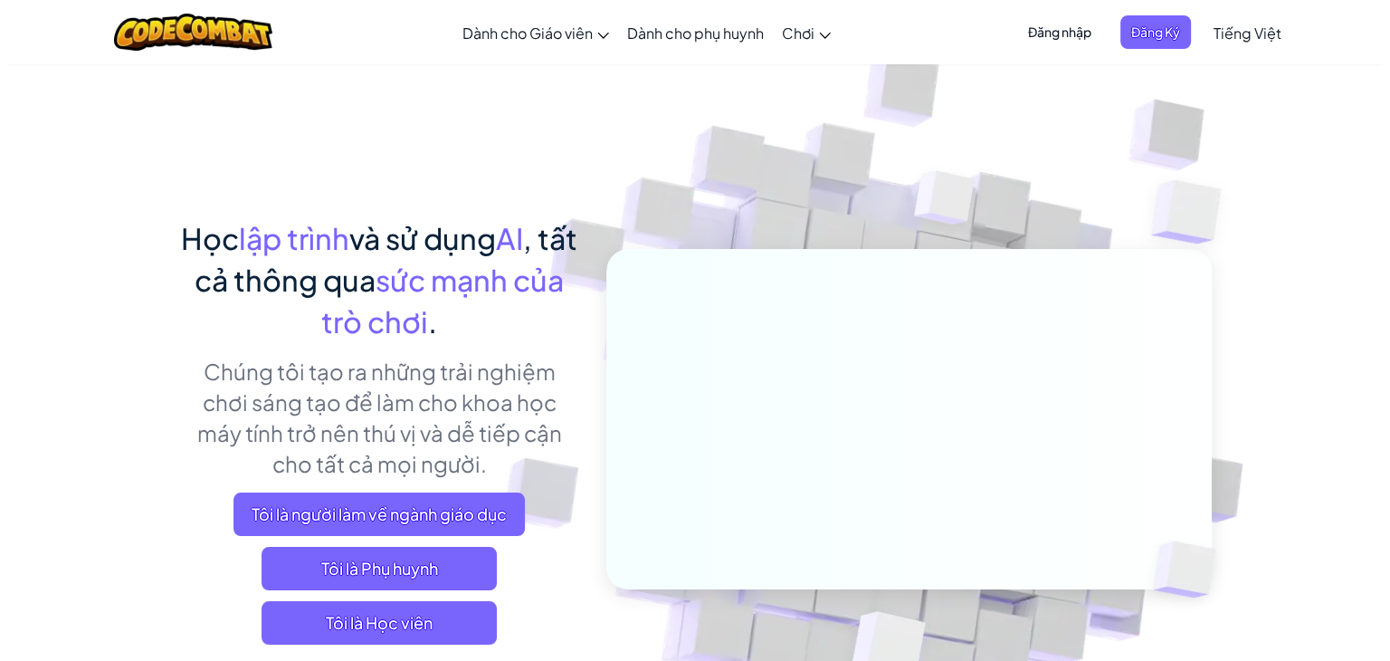
scroll to position [362, 0]
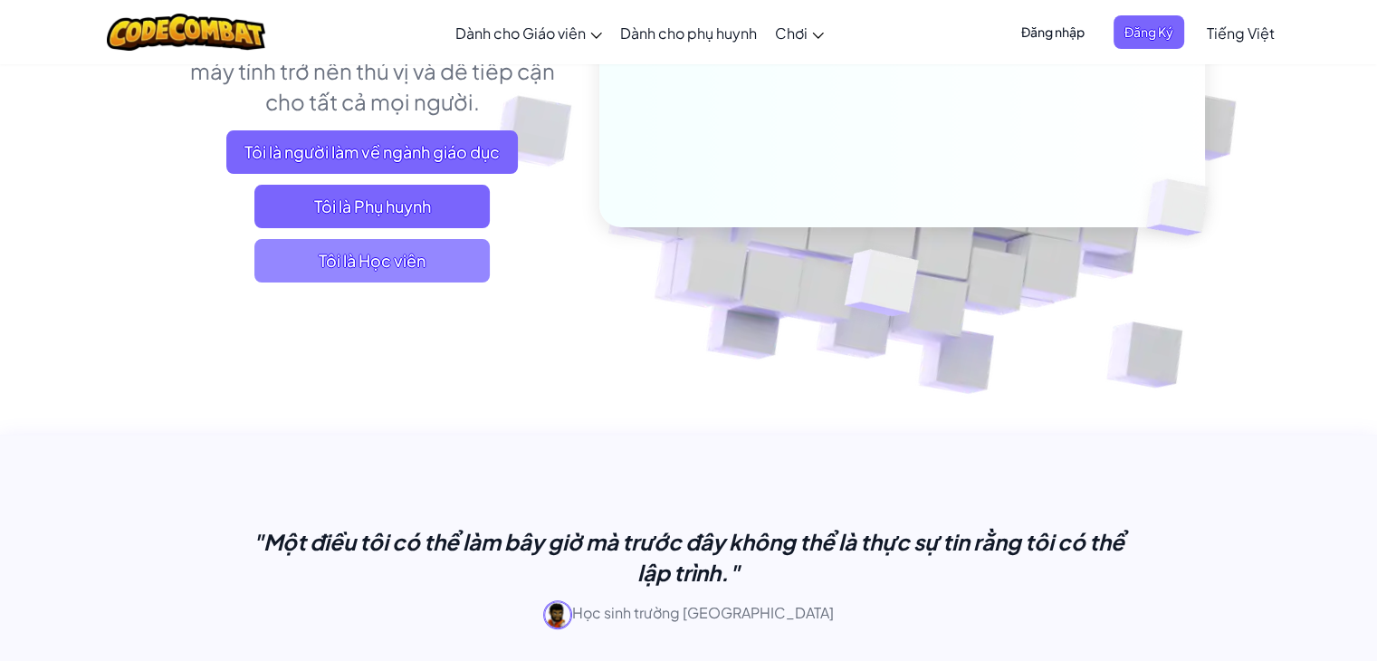
click at [462, 254] on span "Tôi là Học viên" at bounding box center [371, 260] width 235 height 43
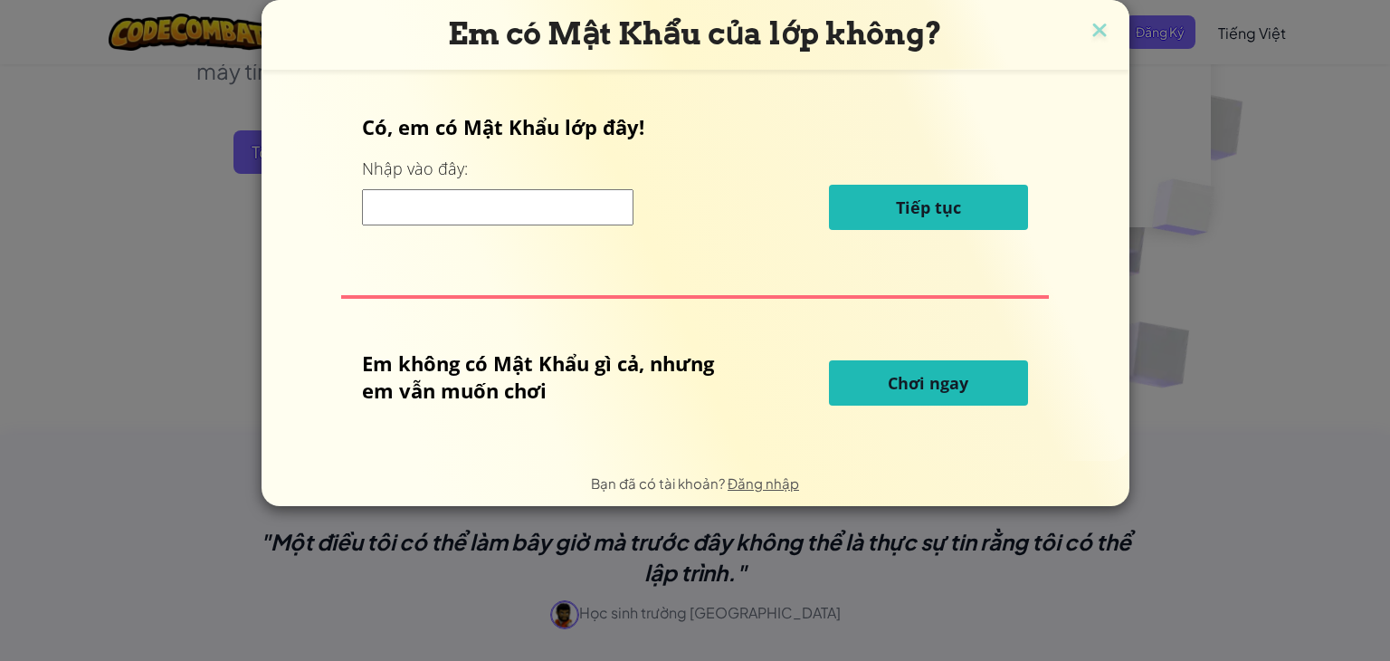
click at [567, 218] on input at bounding box center [498, 207] width 272 height 36
click at [937, 377] on span "Chơi ngay" at bounding box center [928, 383] width 81 height 22
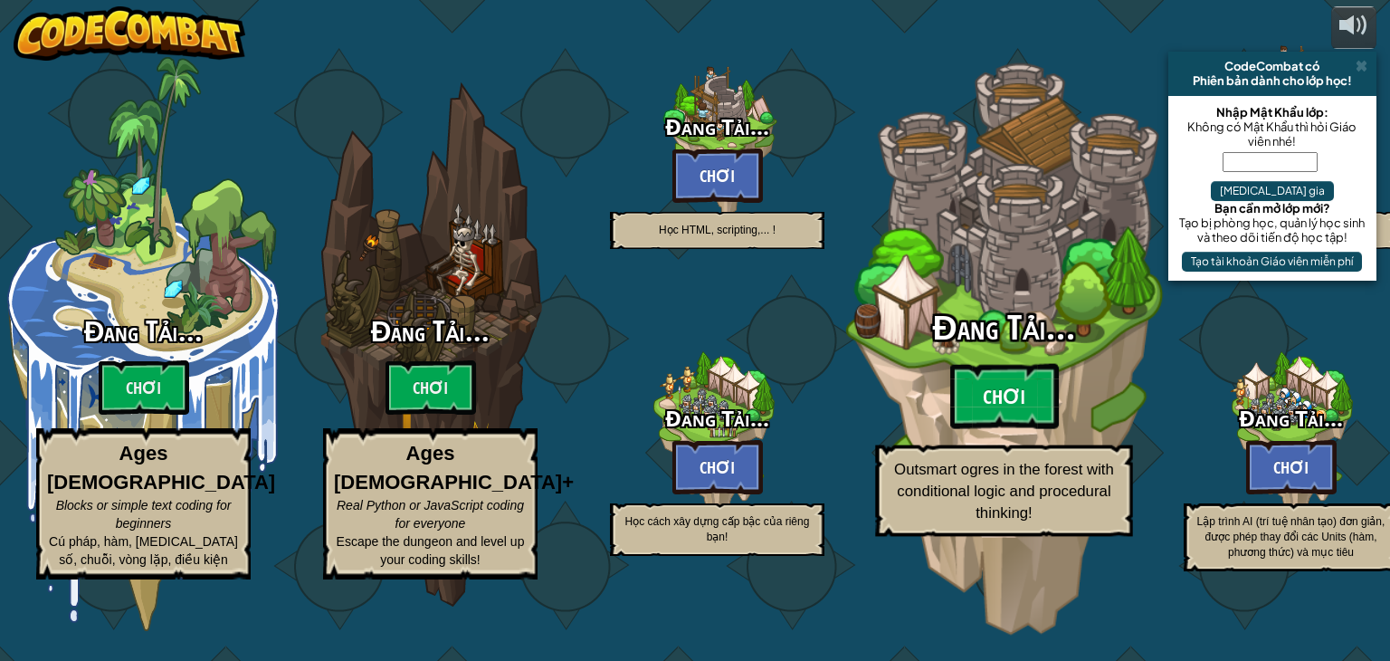
select select "vi"
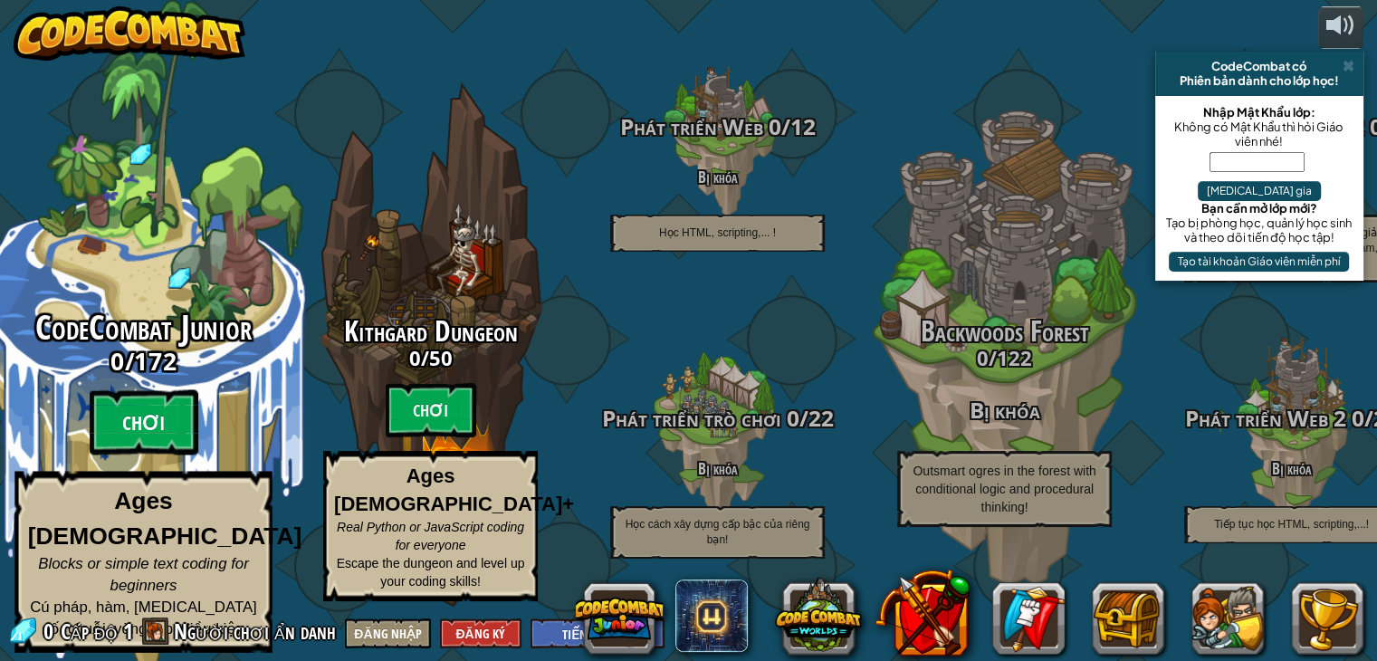
drag, startPoint x: 126, startPoint y: 415, endPoint x: 164, endPoint y: 429, distance: 40.4
click at [164, 429] on div "CodeCombat Junior 0 / 172 Chơi Ages 5-8 Blocks or simple text coding for beginn…" at bounding box center [143, 481] width 344 height 343
select select "vi"
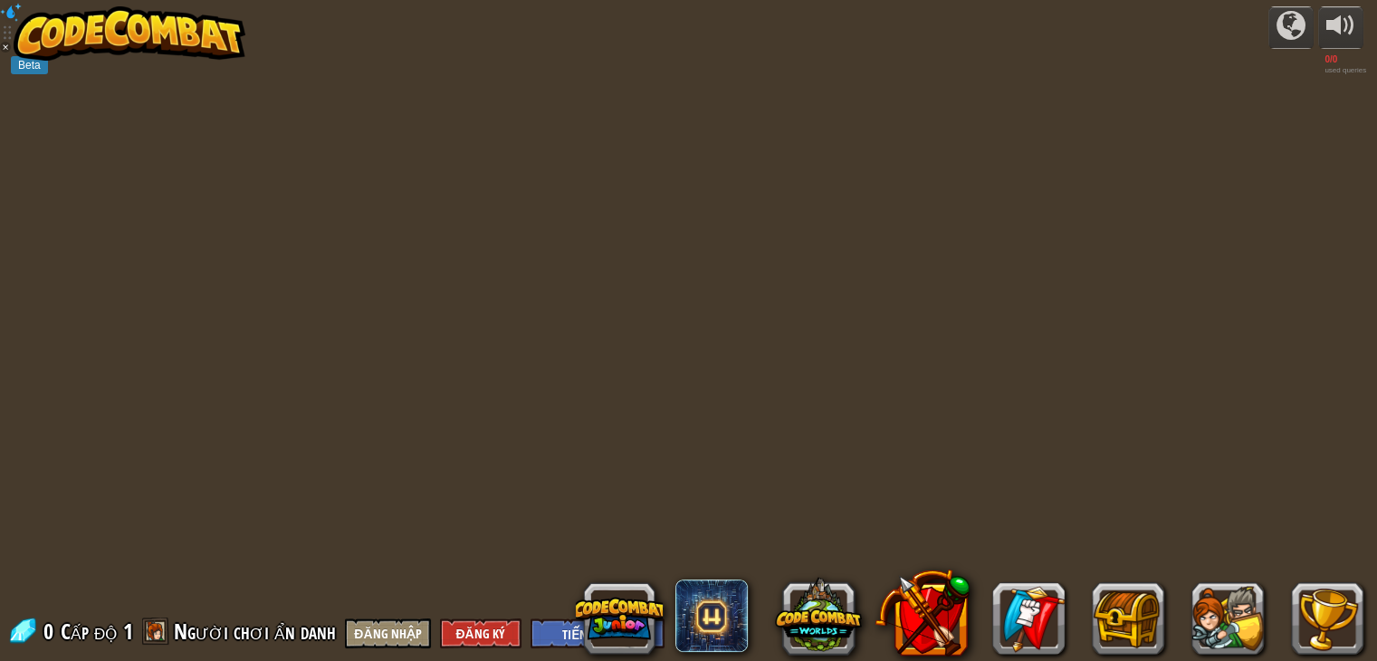
select select "vi"
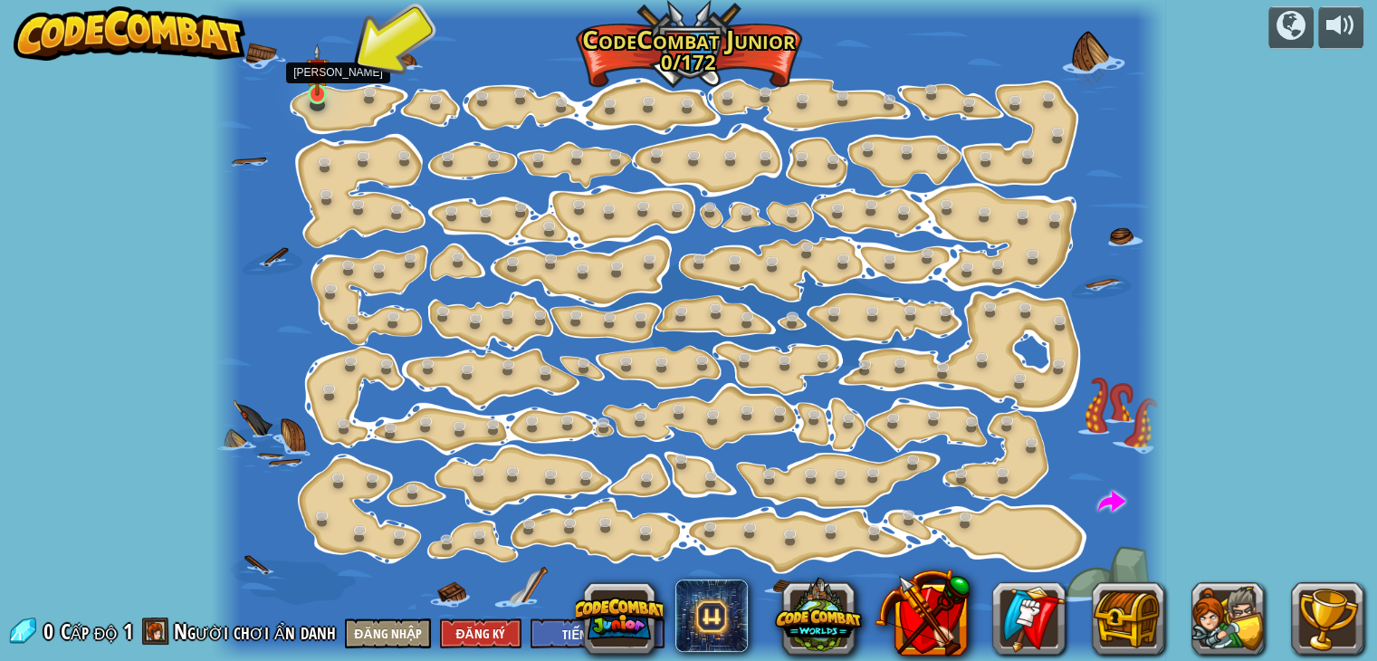
click at [320, 87] on img at bounding box center [318, 69] width 24 height 53
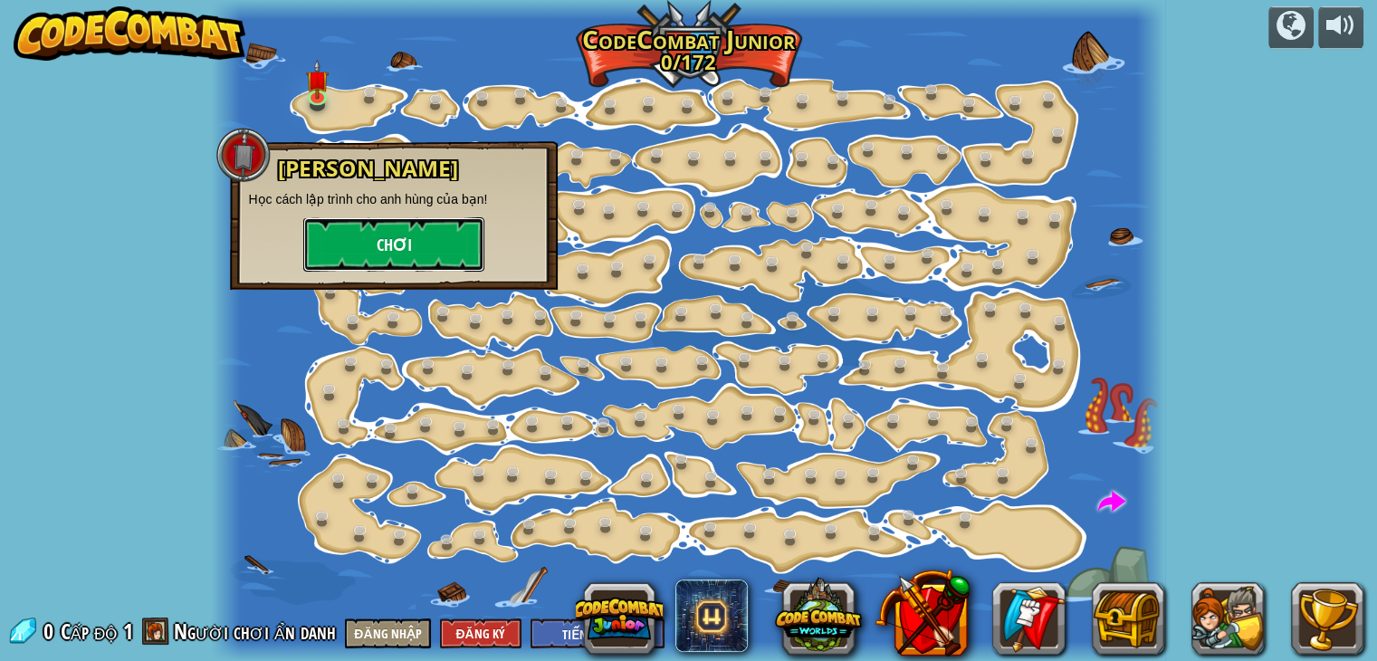
click at [405, 229] on button "Chơi" at bounding box center [393, 244] width 181 height 54
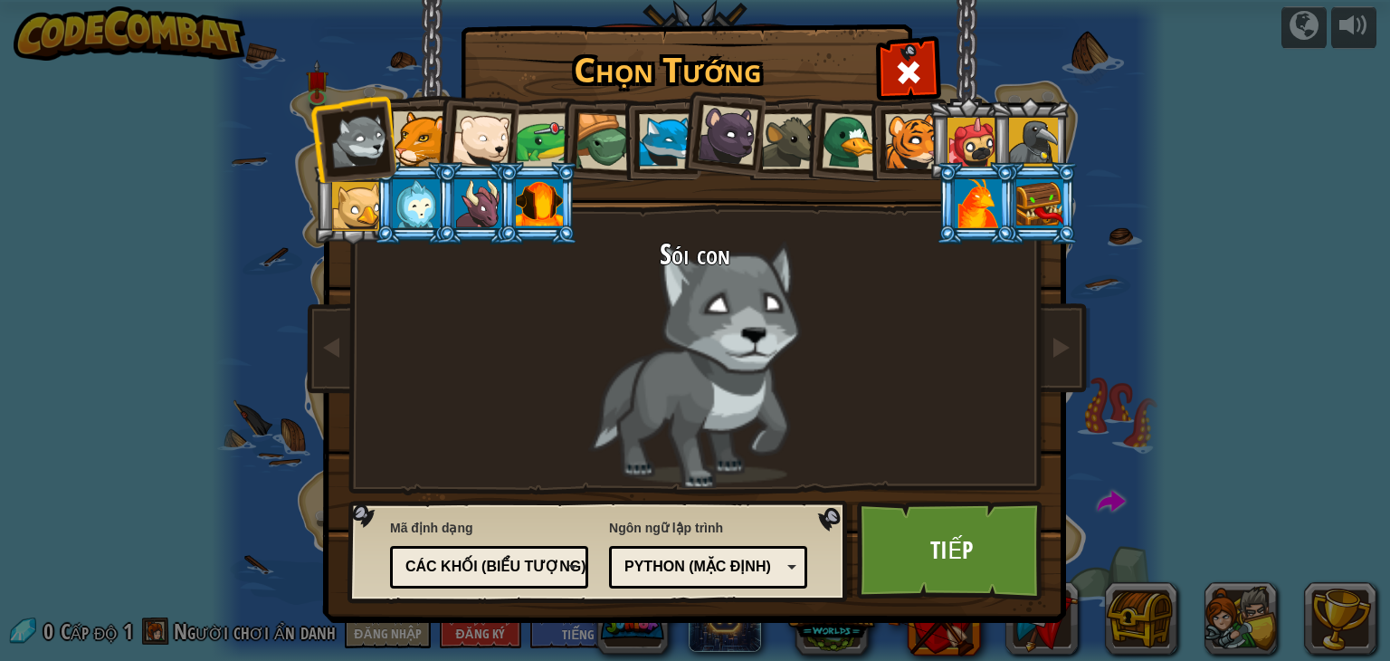
click at [674, 557] on div "Python (Mặc định)" at bounding box center [703, 567] width 157 height 21
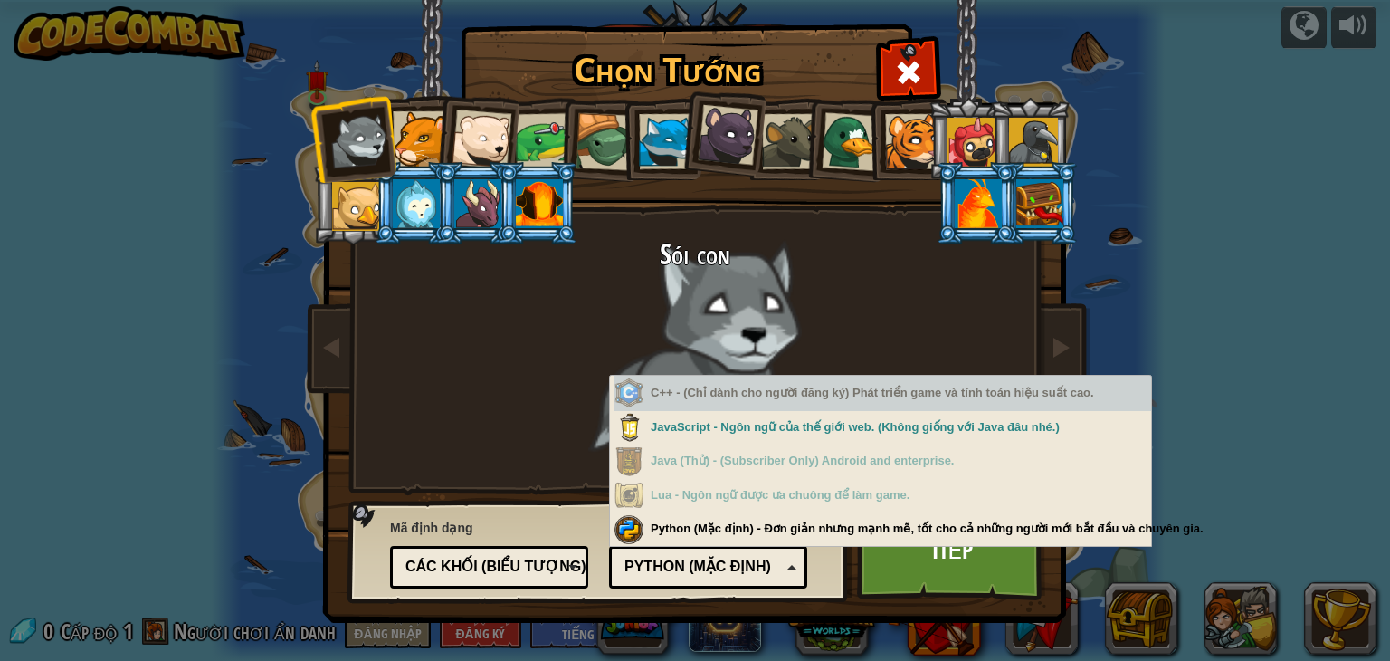
click at [961, 392] on div "C++ - (Chỉ dành cho người đăng ký) Phát triển game và tính toán hiệu suất cao." at bounding box center [883, 393] width 537 height 35
click at [954, 396] on div "C++ - (Chỉ dành cho người đăng ký) Phát triển game và tính toán hiệu suất cao." at bounding box center [883, 393] width 537 height 35
click at [959, 404] on div "C++ - (Chỉ dành cho người đăng ký) Phát triển game và tính toán hiệu suất cao." at bounding box center [883, 393] width 537 height 35
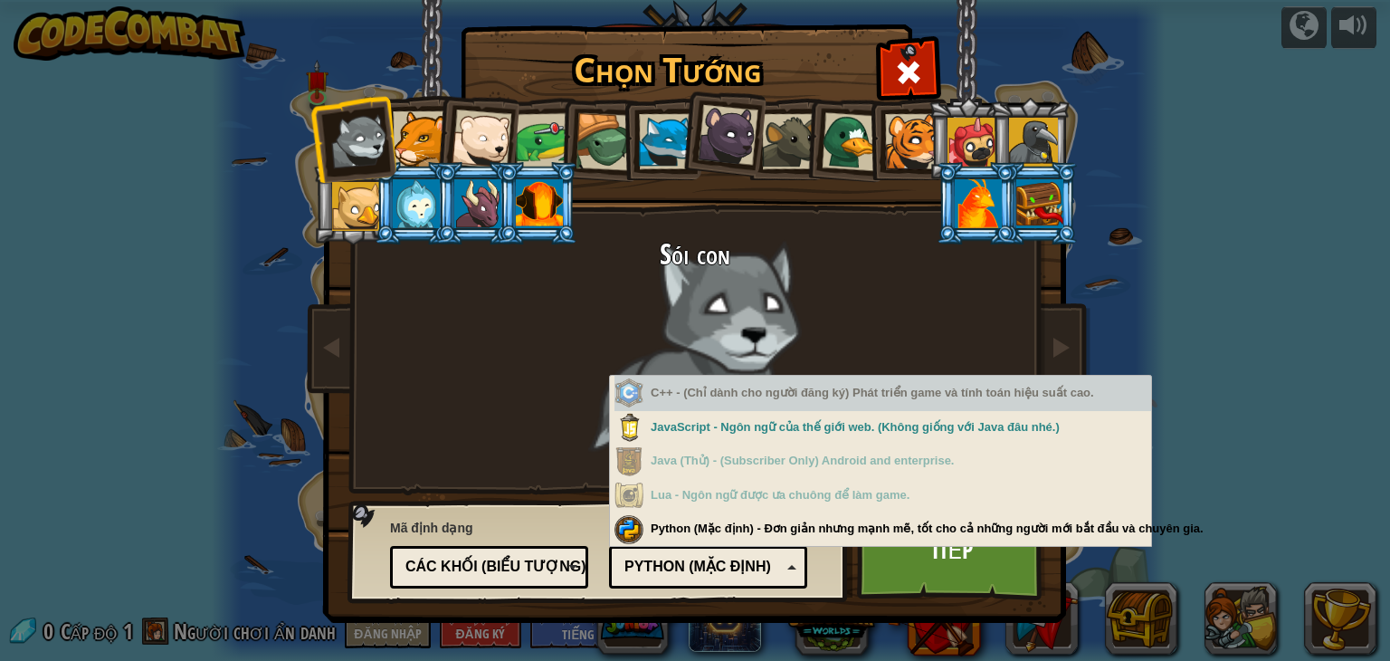
click at [959, 404] on div "C++ - (Chỉ dành cho người đăng ký) Phát triển game và tính toán hiệu suất cao." at bounding box center [883, 393] width 537 height 35
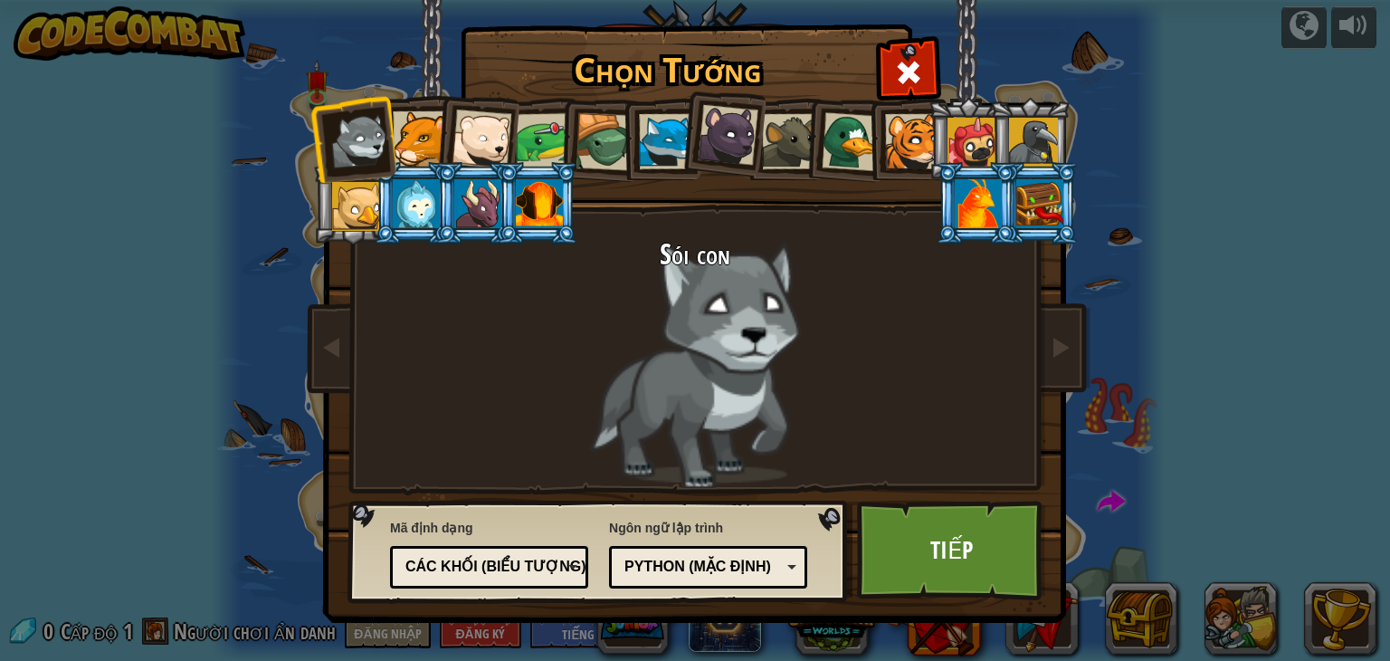
click at [1202, 113] on div "Chọn Tướng 0 Sói con Báo sư tử Gấu Bắc Cực Con Ếch Rùa Cáo Xanh Gấu con báo đen…" at bounding box center [695, 330] width 1390 height 661
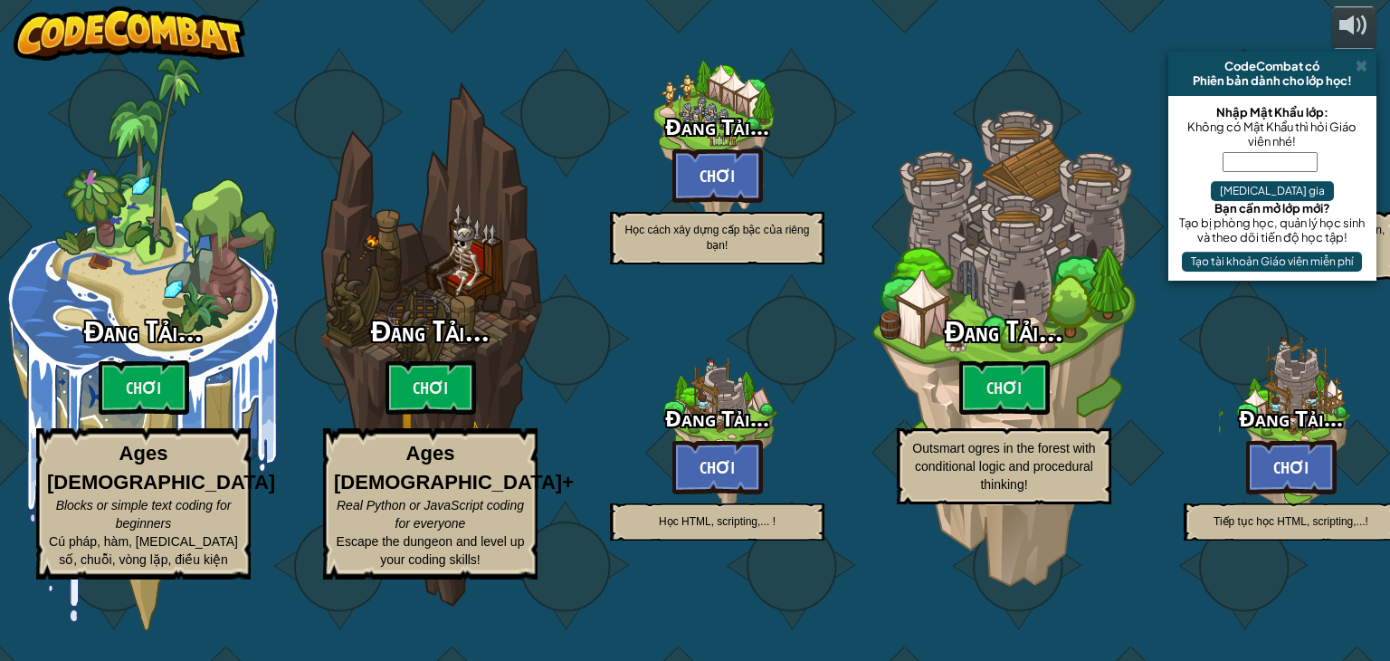
select select "vi"
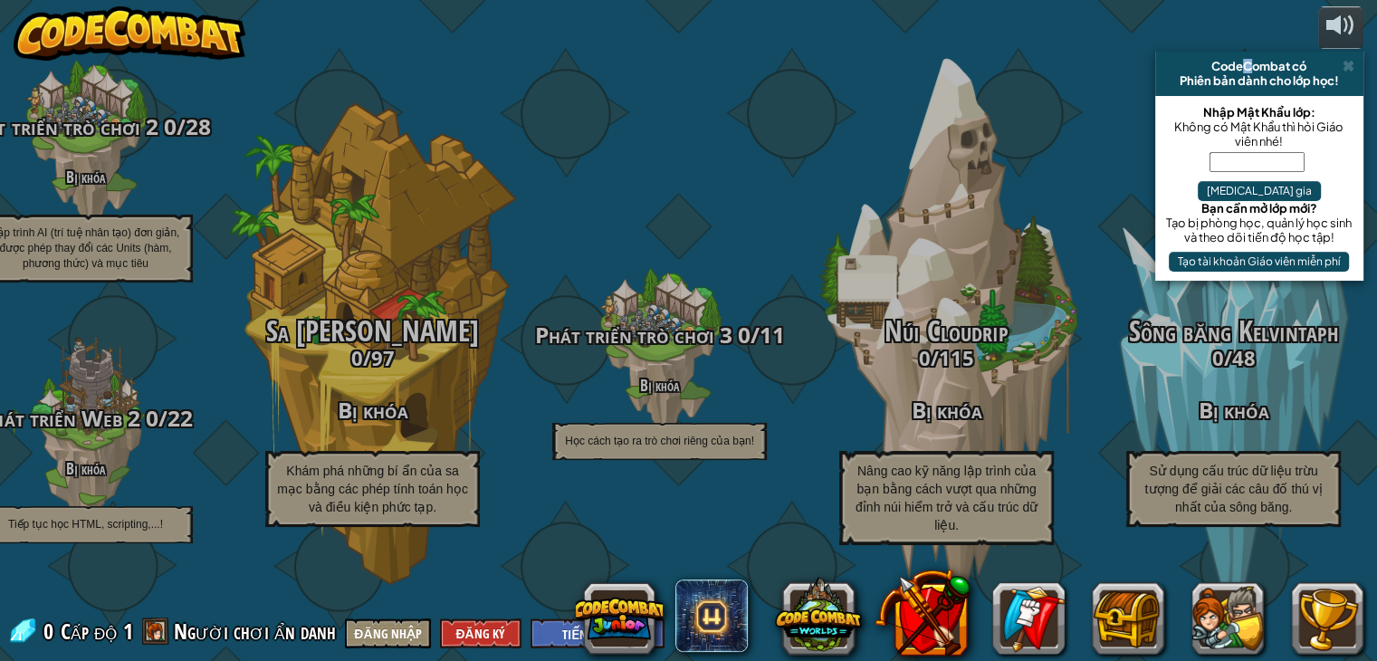
click at [1245, 62] on div "CodeCombat có" at bounding box center [1259, 66] width 194 height 14
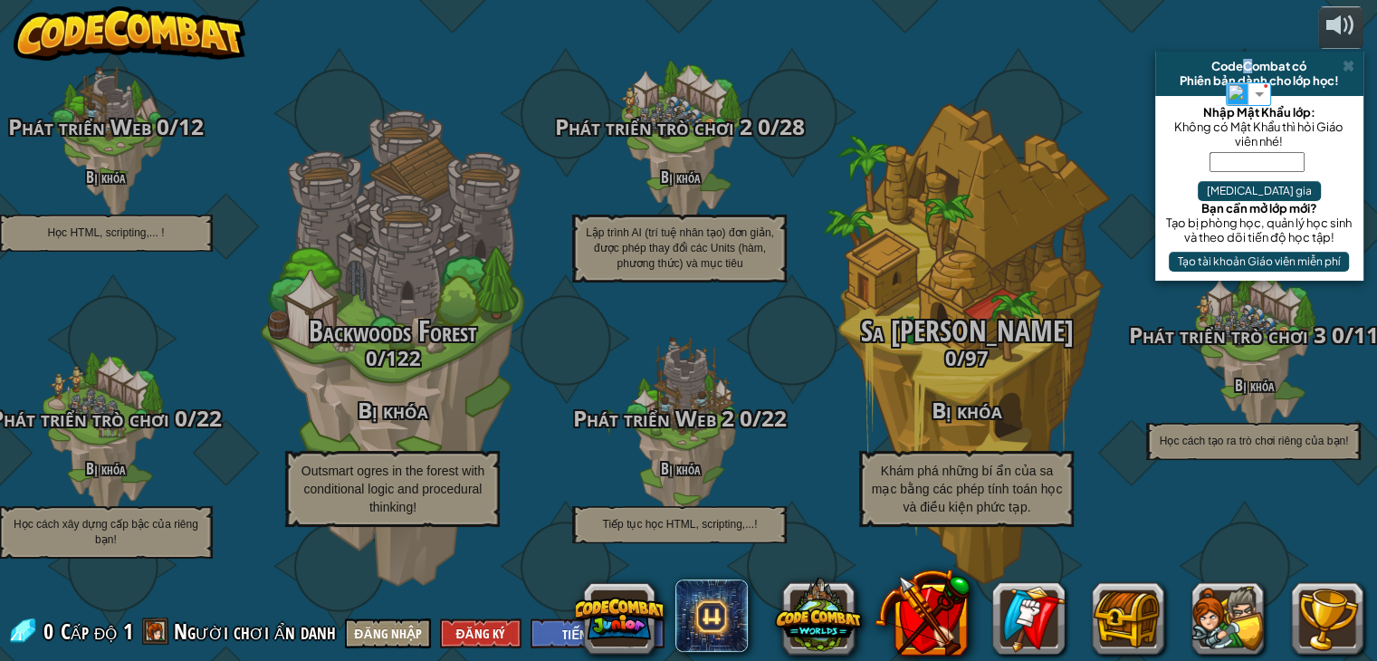
click at [181, 40] on img at bounding box center [130, 33] width 232 height 54
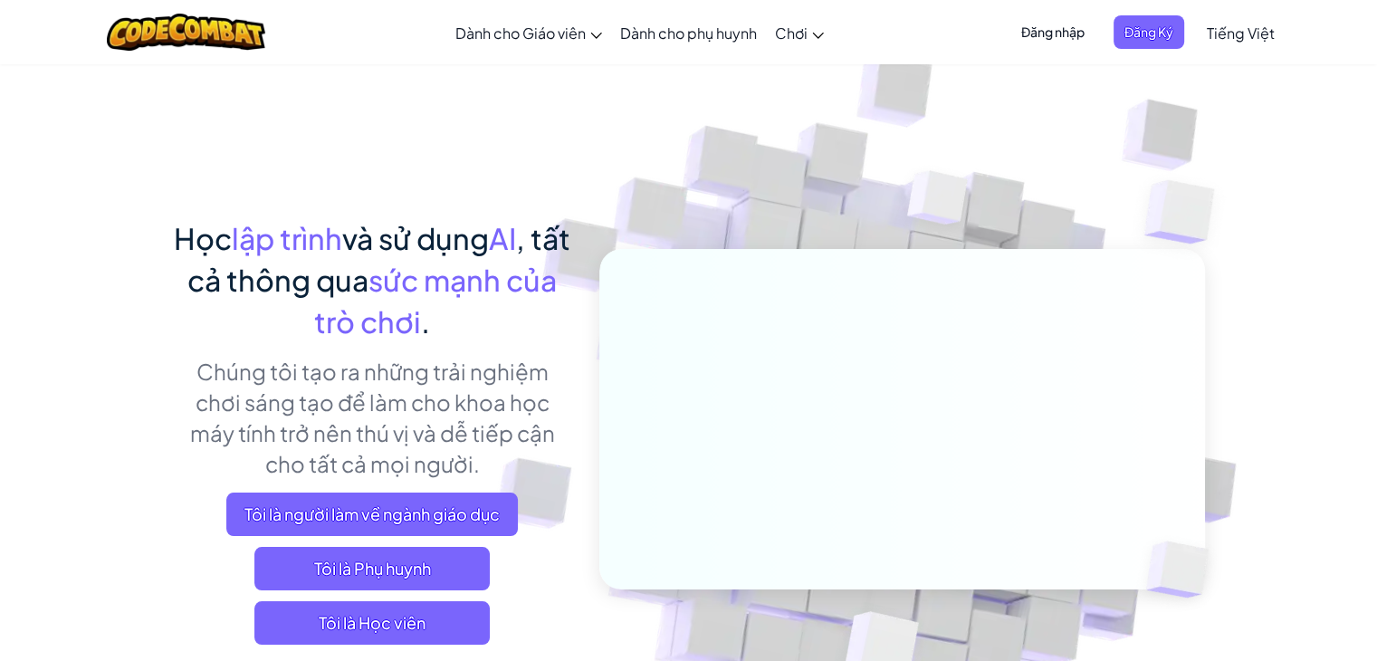
drag, startPoint x: 181, startPoint y: 40, endPoint x: 90, endPoint y: 37, distance: 91.5
click at [90, 37] on div "Mở menu Dành cho Giáo viên Tạo Tài Khoản Miễn Phí. Giải pháp Trường học & Quận …" at bounding box center [688, 32] width 1386 height 64
click at [1162, 43] on span "Đăng Ký" at bounding box center [1148, 31] width 71 height 33
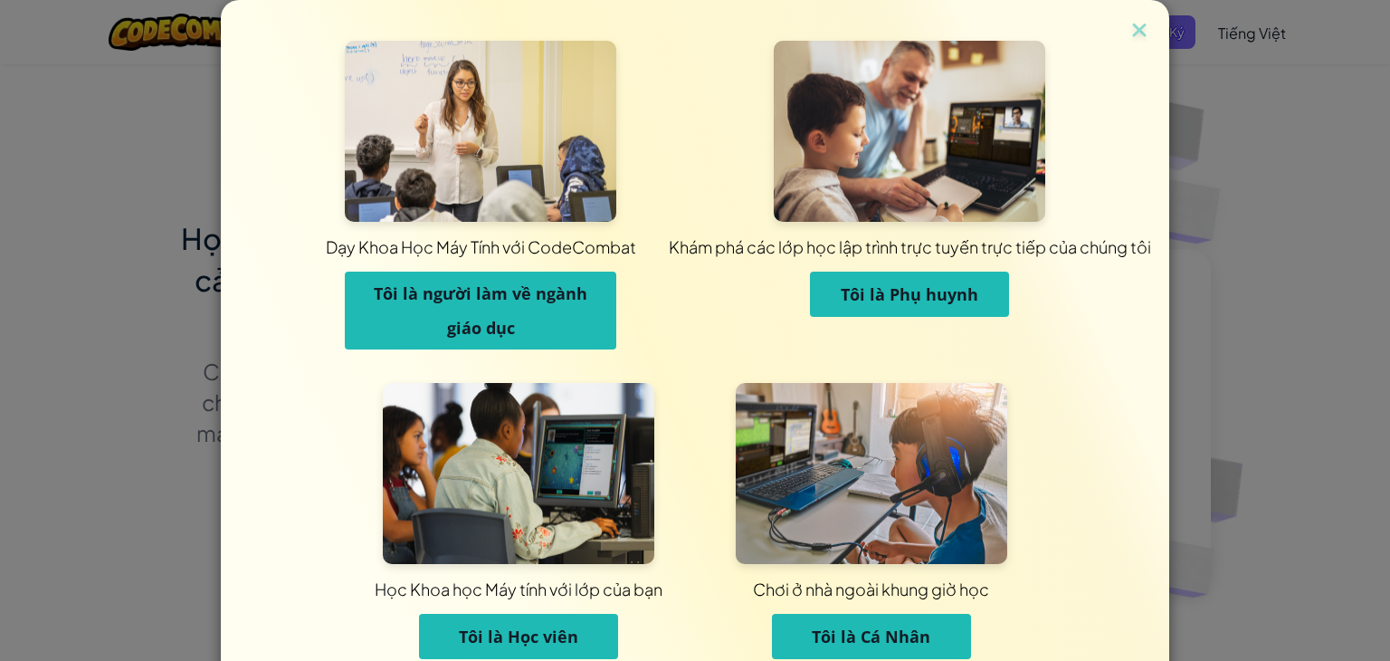
click at [825, 630] on span "Tôi là Cá Nhân" at bounding box center [871, 636] width 119 height 22
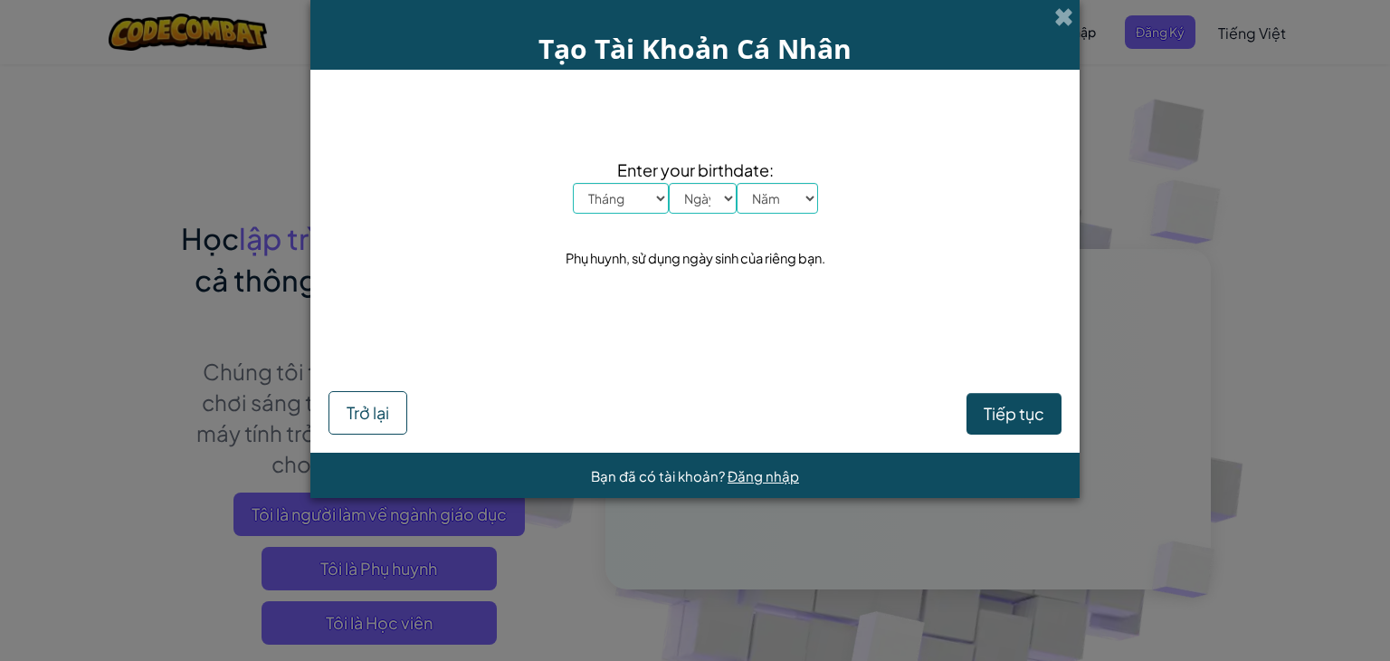
drag, startPoint x: 641, startPoint y: 183, endPoint x: 652, endPoint y: 196, distance: 16.7
click at [641, 183] on select "Tháng Tháng Một Tháng Hai Tháng Ba Tháng Tư Tháng Năm Tháng Sáu Tháng Bảy Tháng…" at bounding box center [621, 198] width 96 height 31
select select "11"
click at [573, 183] on select "Tháng Tháng Một Tháng Hai Tháng Ba Tháng Tư Tháng Năm Tháng Sáu Tháng Bảy Tháng…" at bounding box center [621, 198] width 96 height 31
click at [706, 217] on div "Enter your birthdate: Tháng Tháng Một Tháng Hai Tháng Ba Tháng Tư Tháng Năm Thá…" at bounding box center [695, 214] width 733 height 253
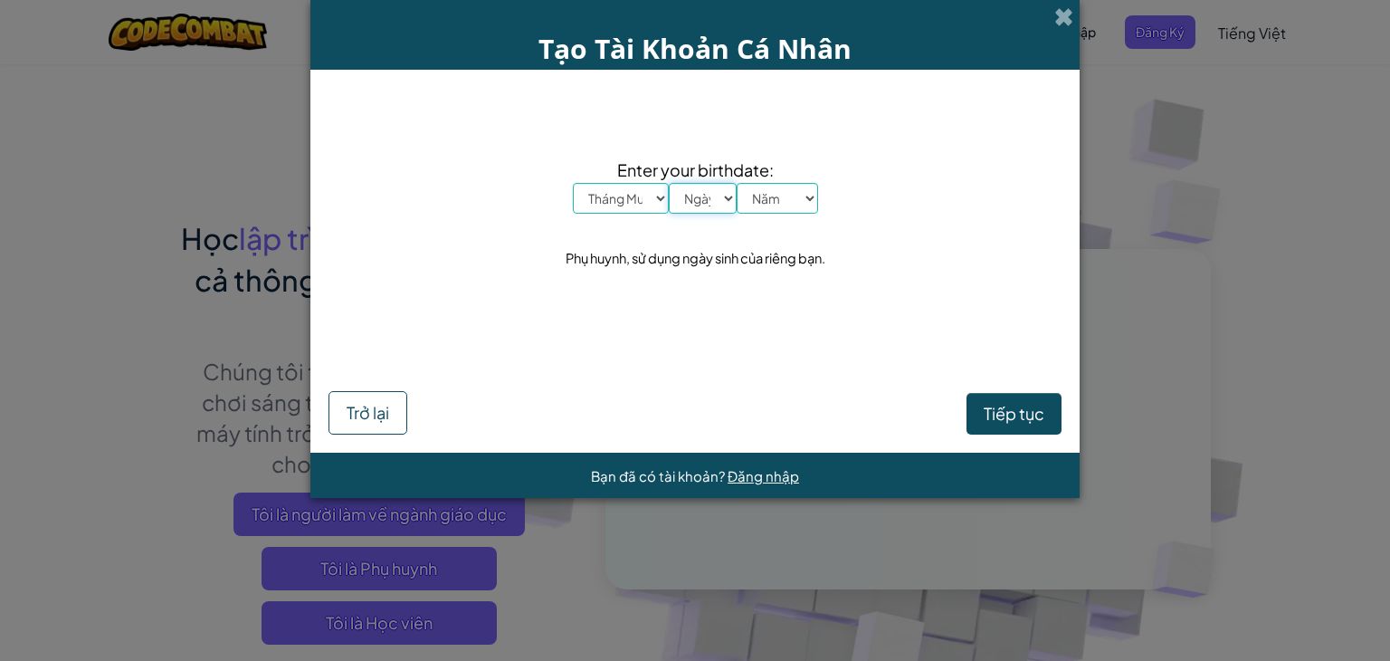
click at [707, 200] on select "Ngày 1 2 3 4 5 6 7 8 9 10 11 12 13 14 15 16 17 18 19 20 21 22 23 24 25 26 27 28…" at bounding box center [703, 198] width 68 height 31
select select "21"
click at [669, 183] on select "Ngày 1 2 3 4 5 6 7 8 9 10 11 12 13 14 15 16 17 18 19 20 21 22 23 24 25 26 27 28…" at bounding box center [703, 198] width 68 height 31
click at [773, 204] on select "Năm 2025 2024 2023 2022 2021 2020 2019 2018 2017 2016 2015 2014 2013 2012 2011 …" at bounding box center [777, 198] width 81 height 31
click at [804, 207] on select "Năm 2025 2024 2023 2022 2021 2020 2019 2018 2017 2016 2015 2014 2013 2012 2011 …" at bounding box center [777, 198] width 81 height 31
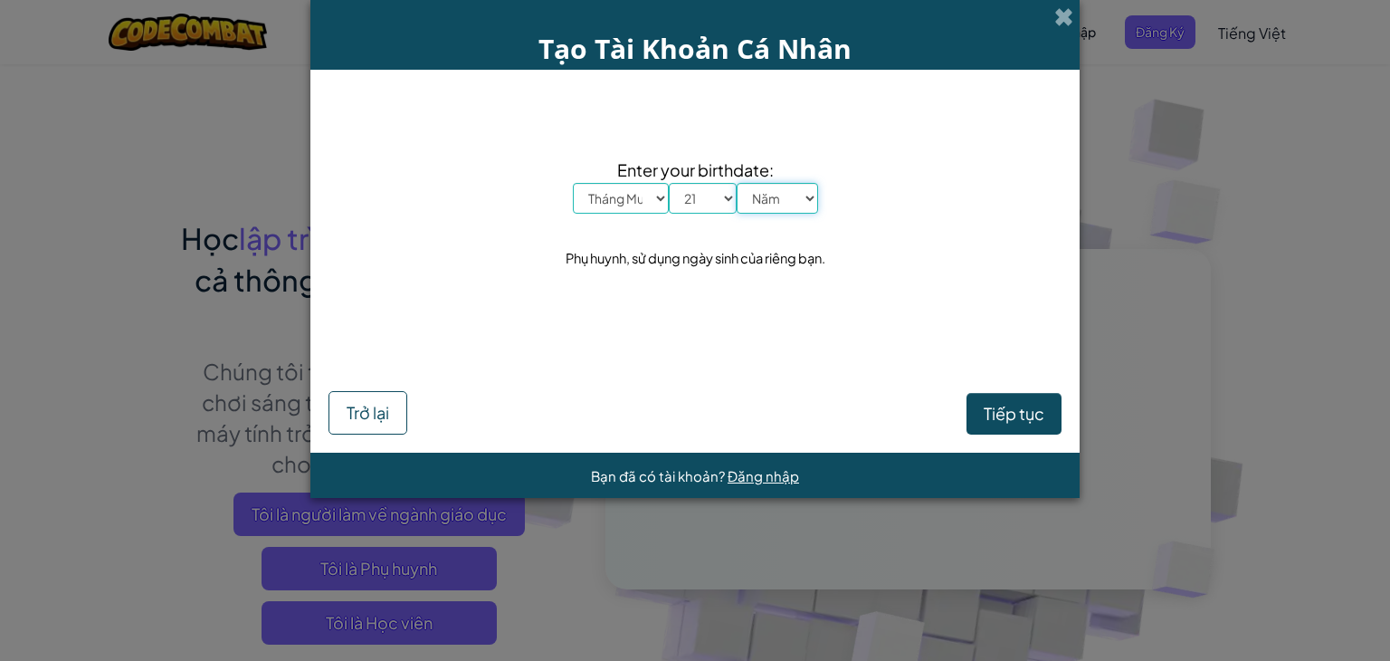
select select "2004"
click at [737, 183] on select "Năm 2025 2024 2023 2022 2021 2020 2019 2018 2017 2016 2015 2014 2013 2012 2011 …" at bounding box center [777, 198] width 81 height 31
click at [1023, 400] on button "Tiếp tục" at bounding box center [1014, 414] width 95 height 42
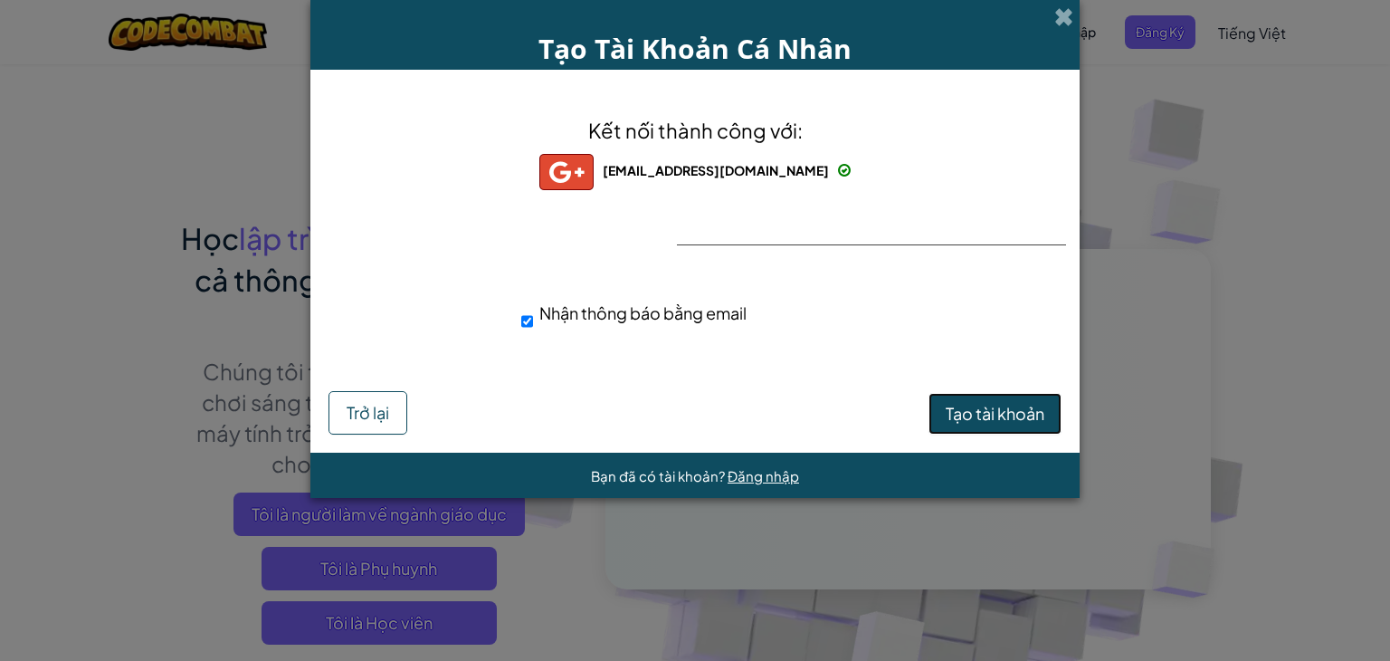
drag, startPoint x: 1010, startPoint y: 418, endPoint x: 1001, endPoint y: 427, distance: 12.8
click at [1010, 418] on span "Tạo tài khoản" at bounding box center [995, 413] width 99 height 21
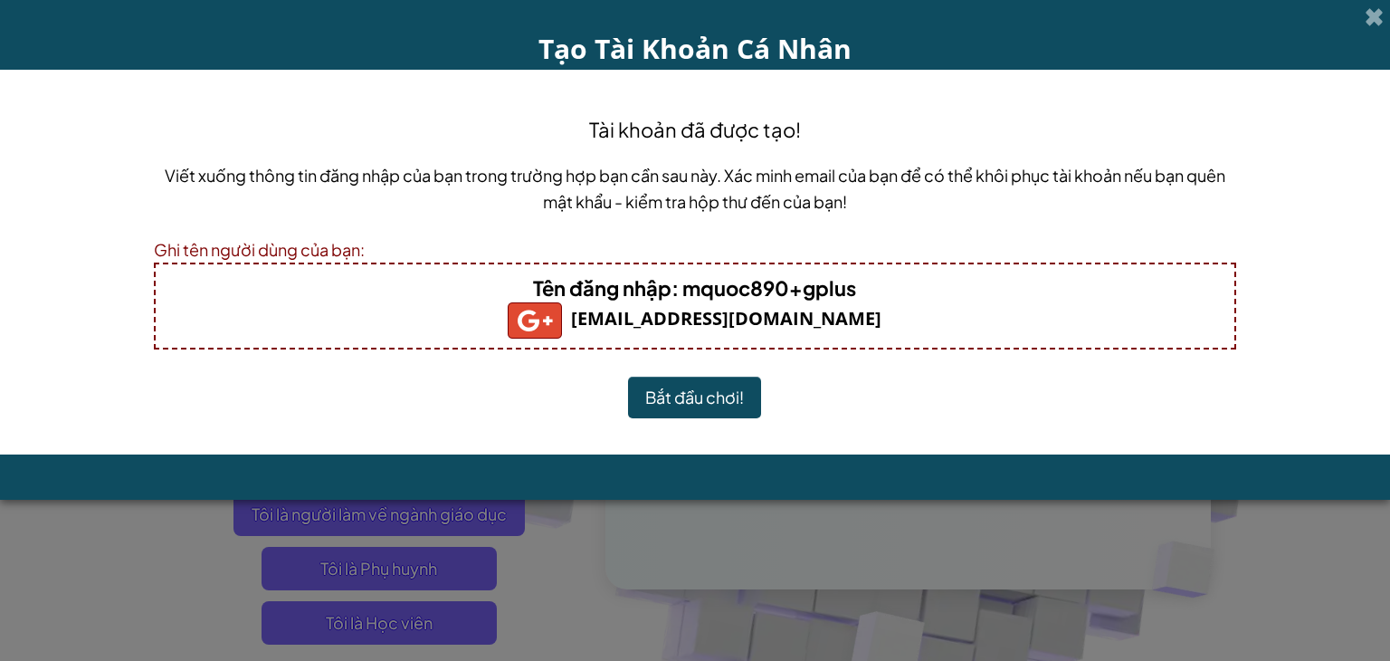
click at [713, 399] on button "Bắt đầu chơi!" at bounding box center [694, 398] width 133 height 42
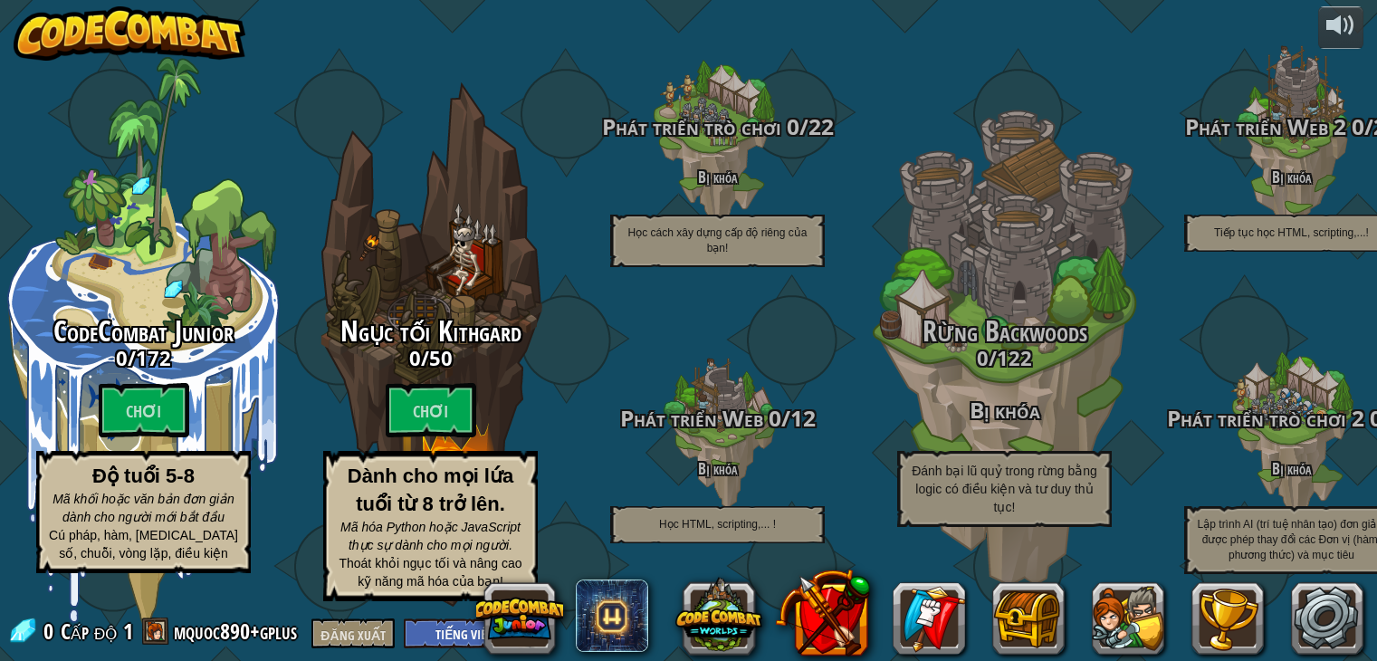
select select "vi"
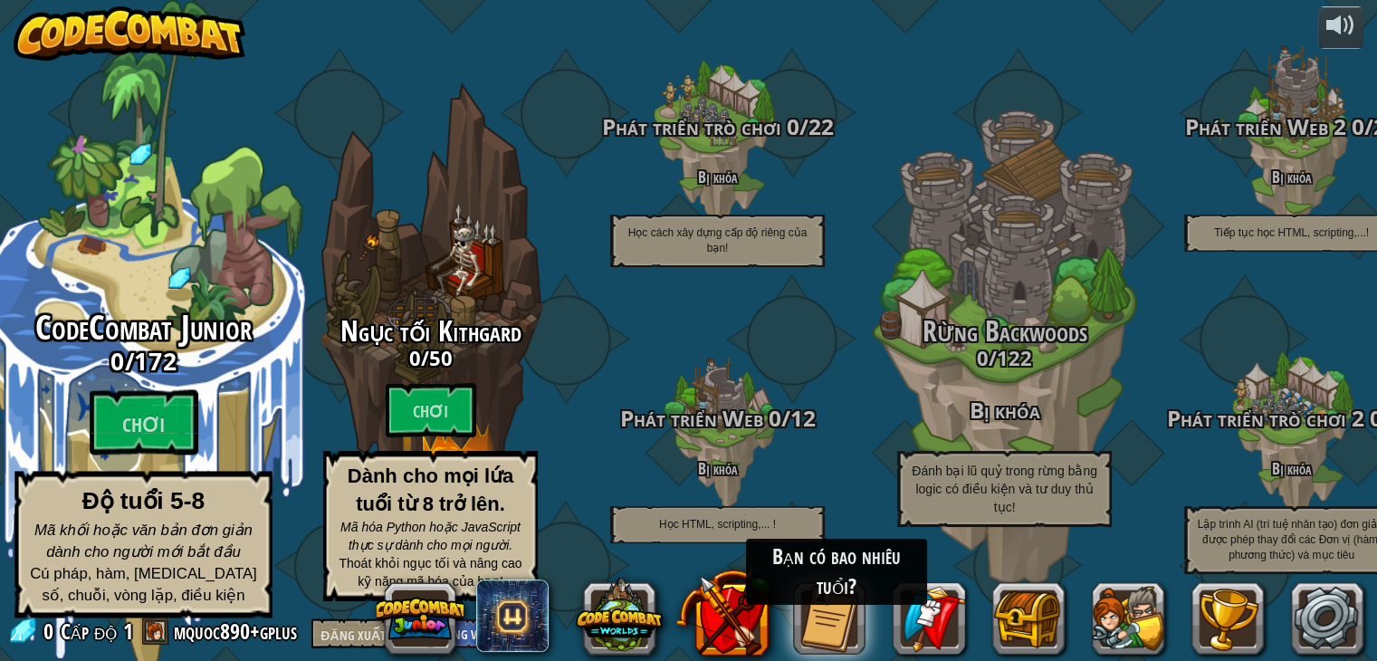
drag, startPoint x: 74, startPoint y: 435, endPoint x: 87, endPoint y: 435, distance: 12.7
click at [87, 435] on div "CodeCombat Junior 0 / 172 Chơi Độ tuổi 5-8 Mã khối hoặc văn bản đơn giản dành c…" at bounding box center [143, 464] width 344 height 309
select select "vi"
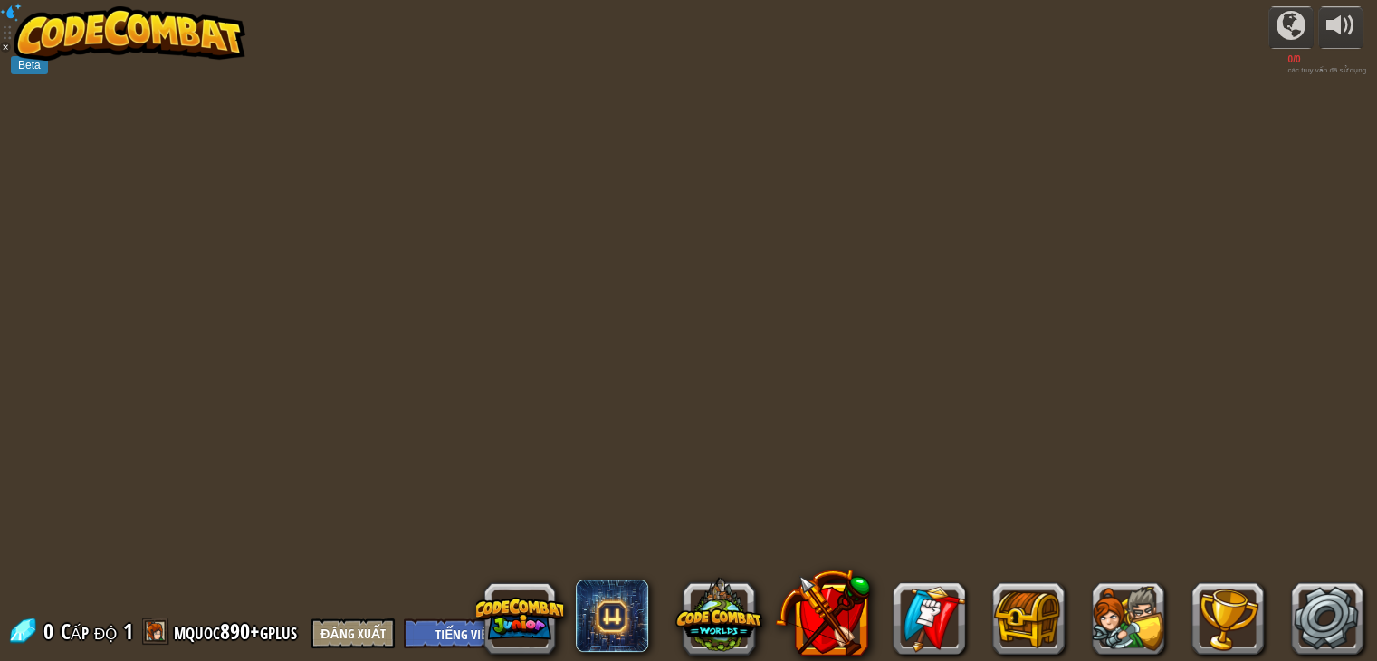
select select "vi"
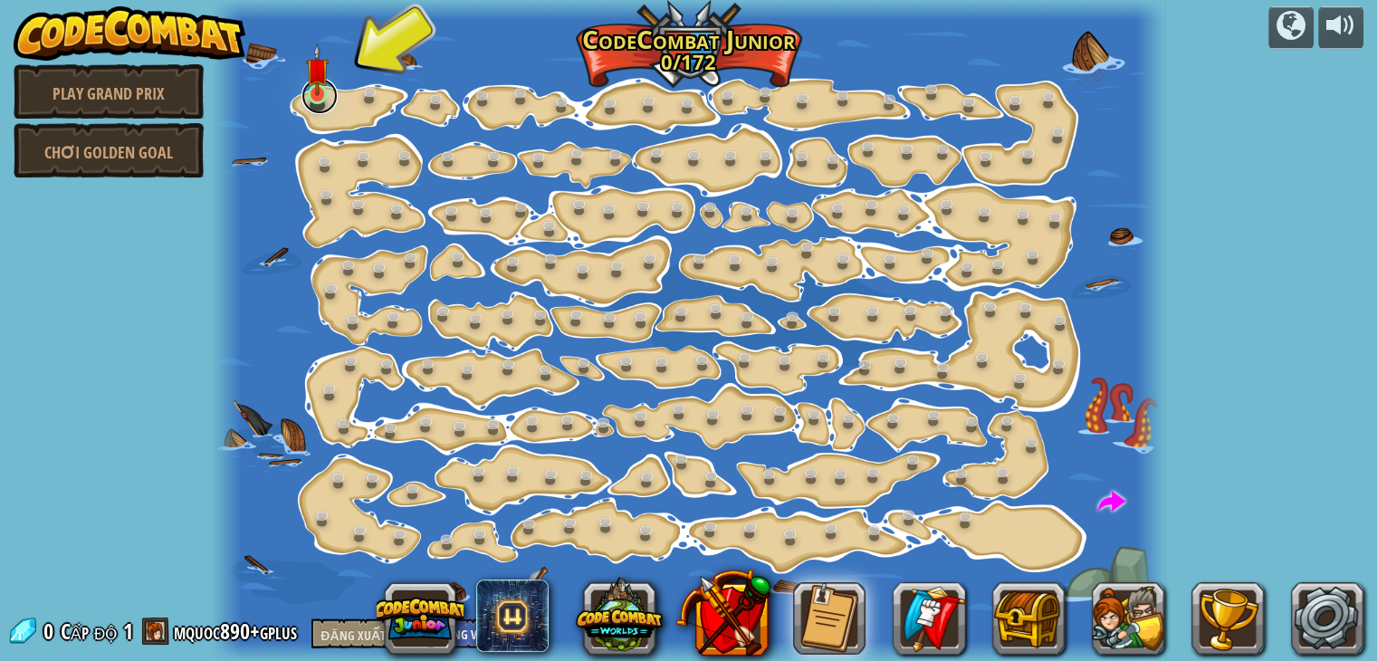
click at [308, 94] on div at bounding box center [317, 94] width 19 height 20
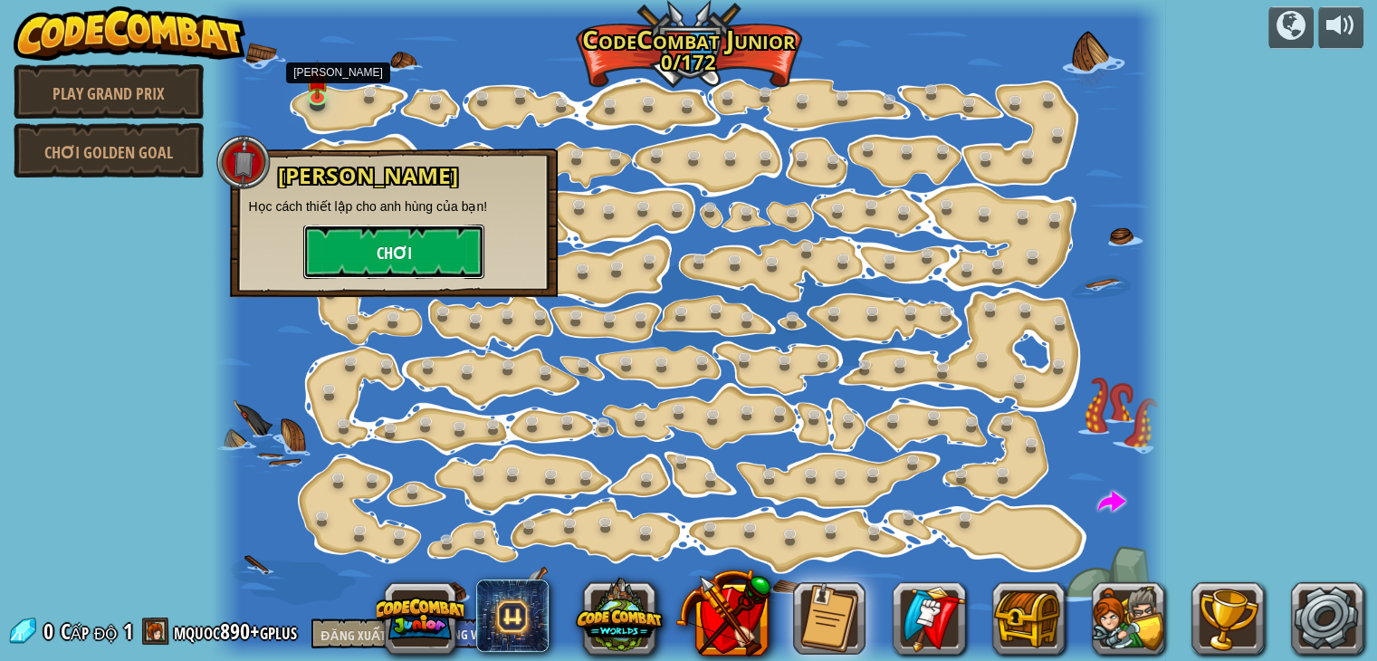
click at [362, 227] on button "Chơi" at bounding box center [393, 251] width 181 height 54
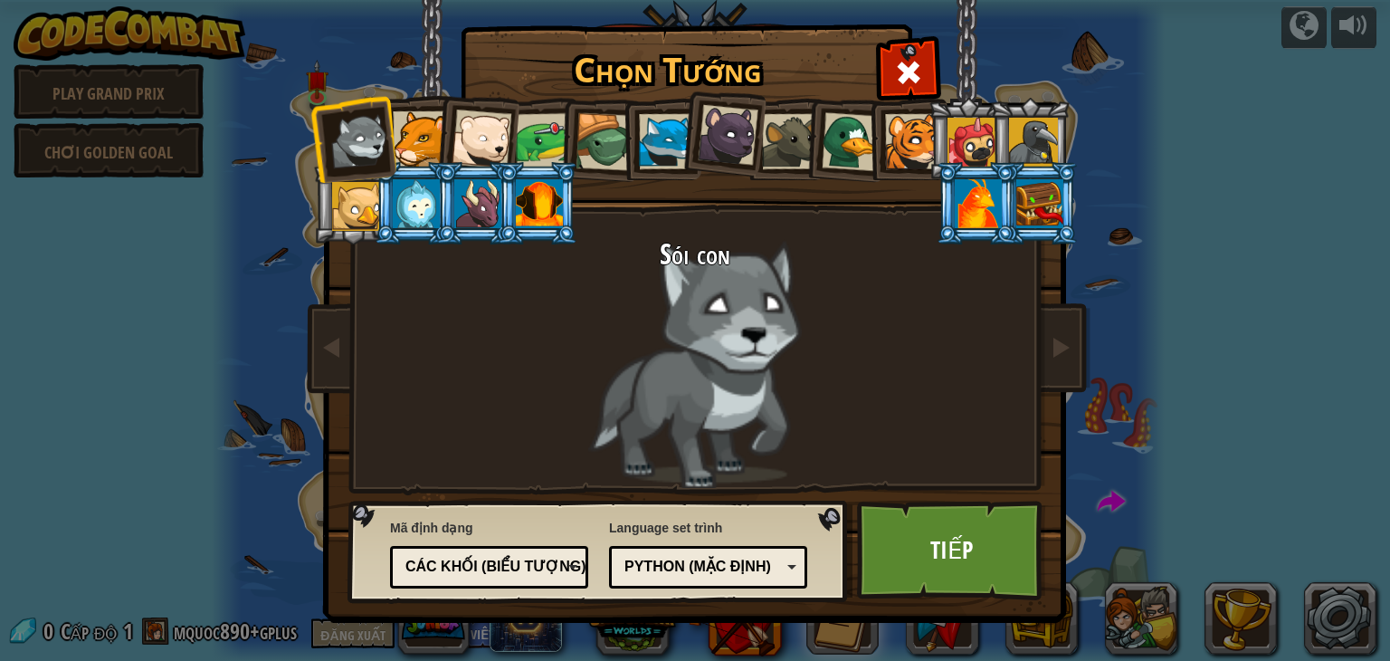
click at [780, 577] on div "Python (Mặc định)" at bounding box center [708, 567] width 175 height 28
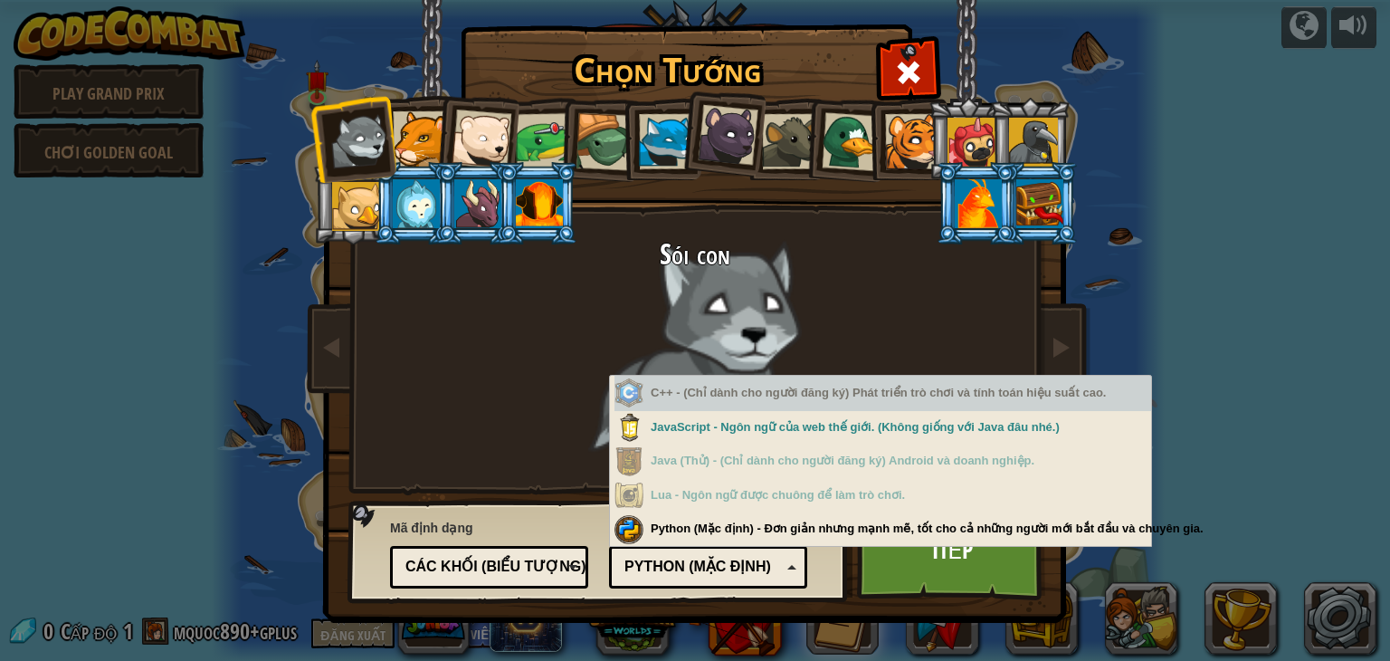
click at [755, 396] on font "C++ - (Chỉ dành cho người đăng ký) Phát triển trò chơi và tính toán hiệu suất c…" at bounding box center [878, 393] width 455 height 14
click at [673, 394] on font "C++ - (Chỉ dành cho người đăng ký) Phát triển trò chơi và tính toán hiệu suất c…" at bounding box center [878, 393] width 455 height 14
click at [681, 395] on font "C++ - (Chỉ dành cho người đăng ký) Phát triển trò chơi và tính toán hiệu suất c…" at bounding box center [878, 393] width 455 height 14
click at [761, 401] on div "C++ - (Chỉ dành cho người đăng ký) Phát triển trò chơi và tính toán hiệu suất c…" at bounding box center [883, 393] width 537 height 35
click at [765, 401] on div "C++ - (Chỉ dành cho người đăng ký) Phát triển trò chơi và tính toán hiệu suất c…" at bounding box center [883, 393] width 537 height 35
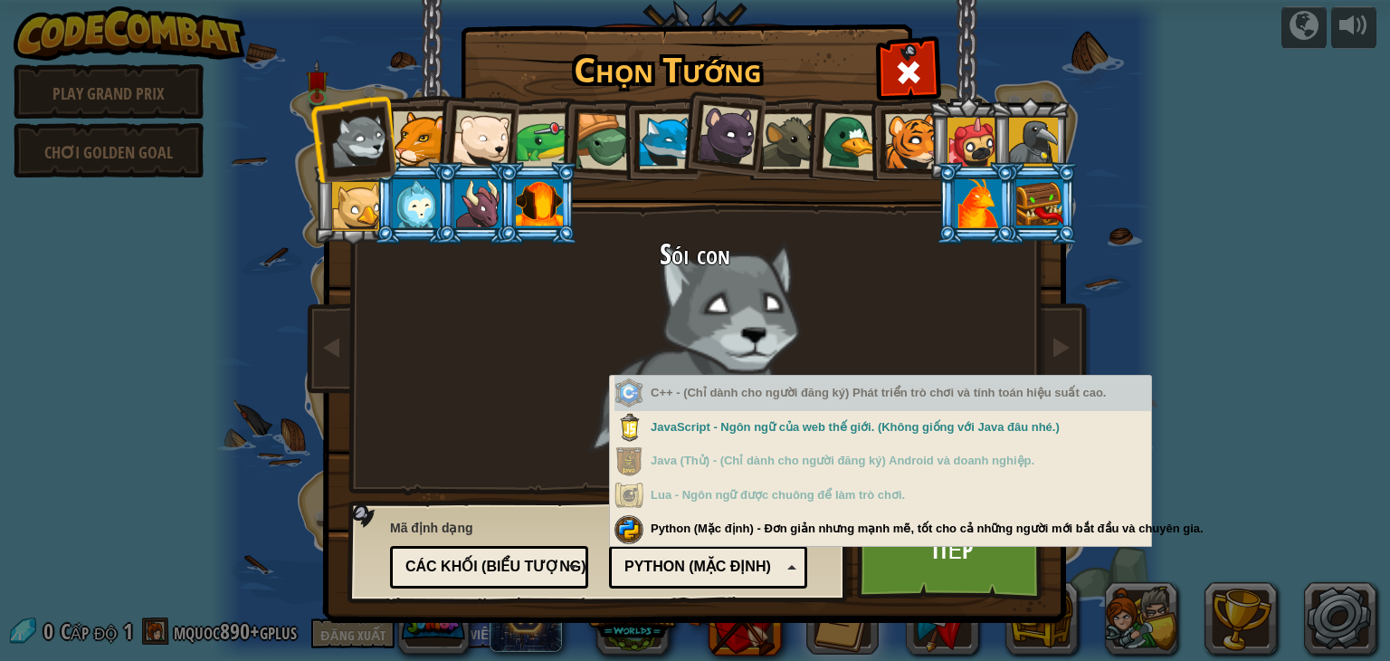
click at [1169, 247] on div "Chọn Tướng 0 Sói con Báo sư tử Gấu Bắc Cực Con Ếch Rùa Cáo Xanh Gấu con báo đen…" at bounding box center [695, 330] width 1390 height 661
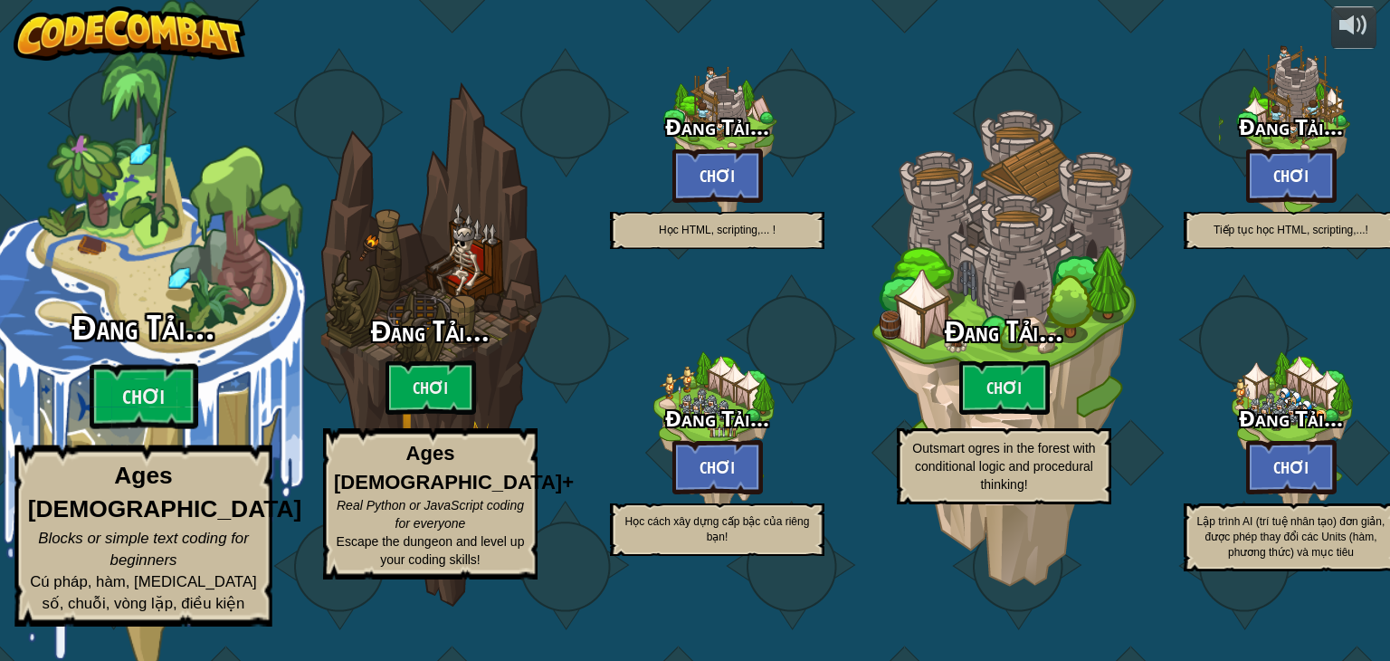
select select "vi"
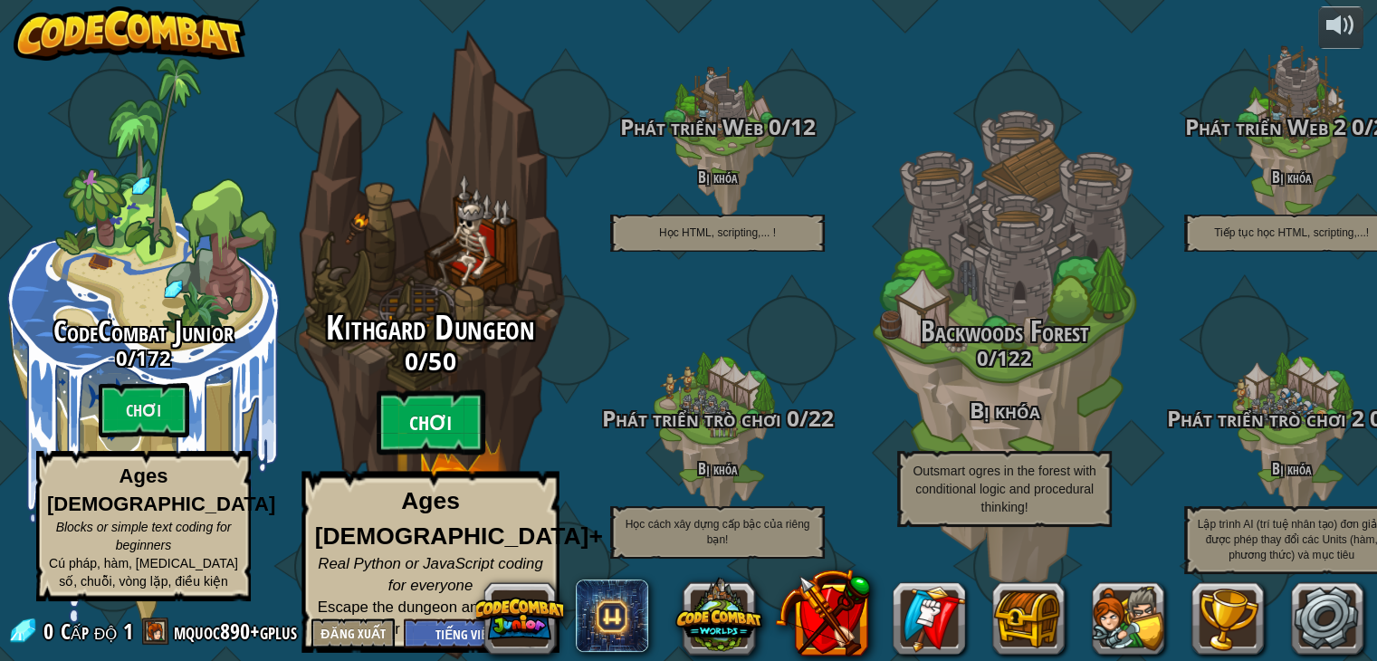
click at [468, 425] on btn "Chơi" at bounding box center [431, 422] width 109 height 65
select select "vi"
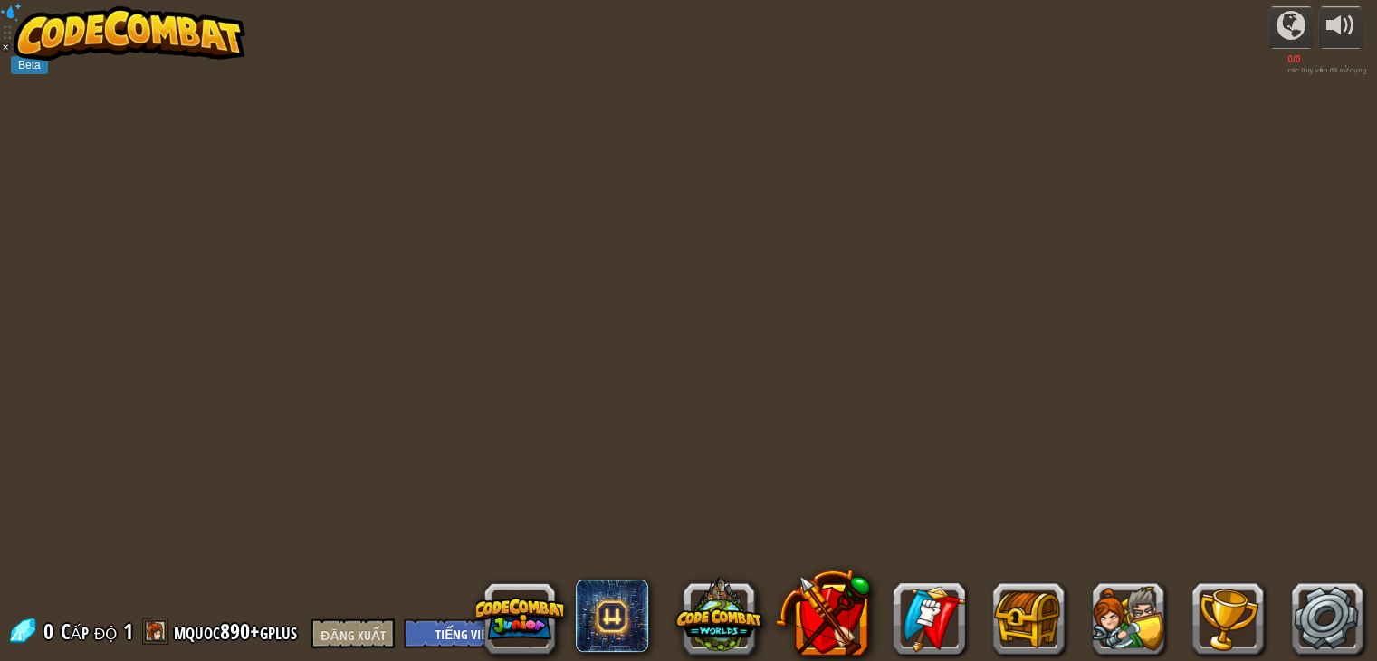
select select "vi"
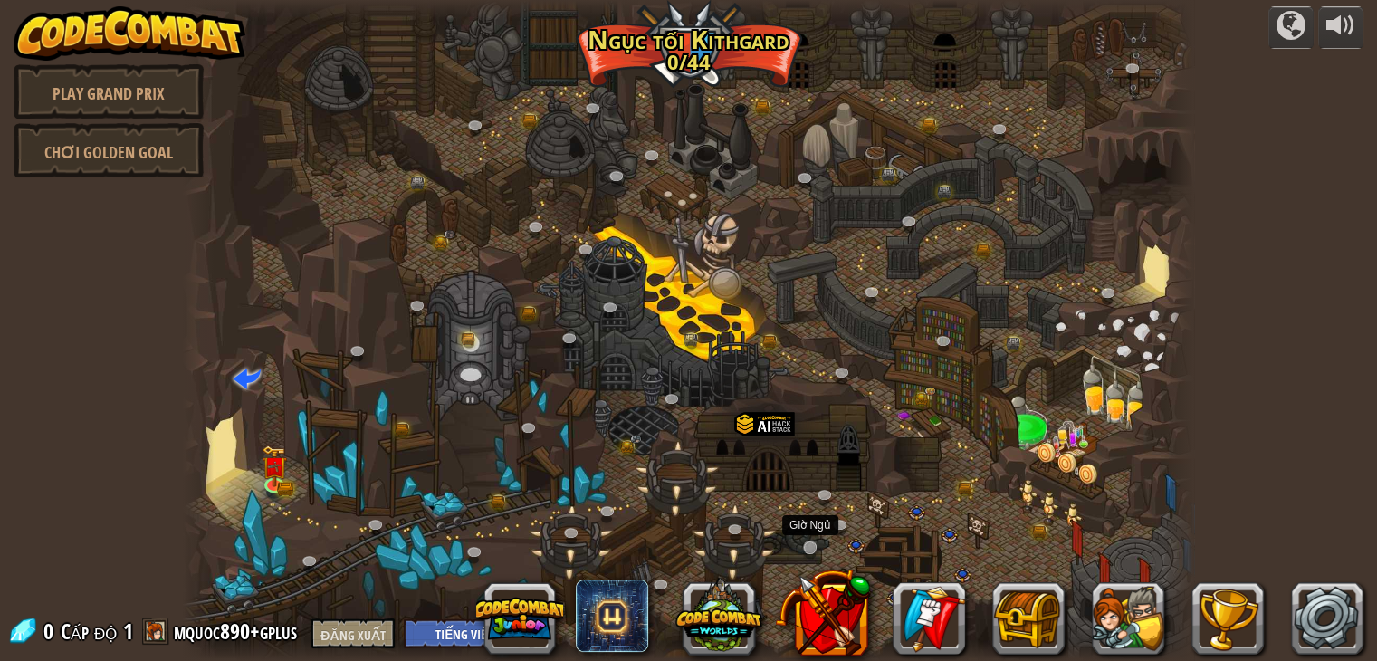
select select "vi"
click at [278, 468] on img at bounding box center [274, 454] width 25 height 55
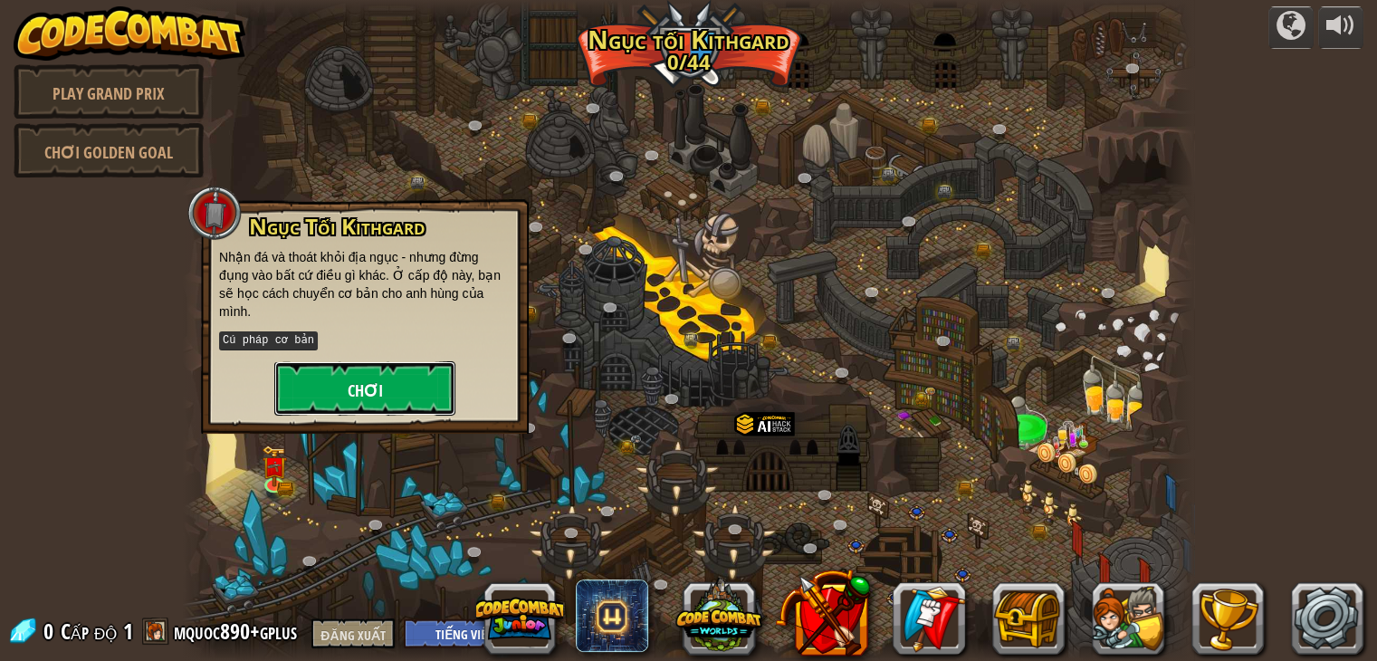
click at [410, 367] on button "Chơi" at bounding box center [364, 388] width 181 height 54
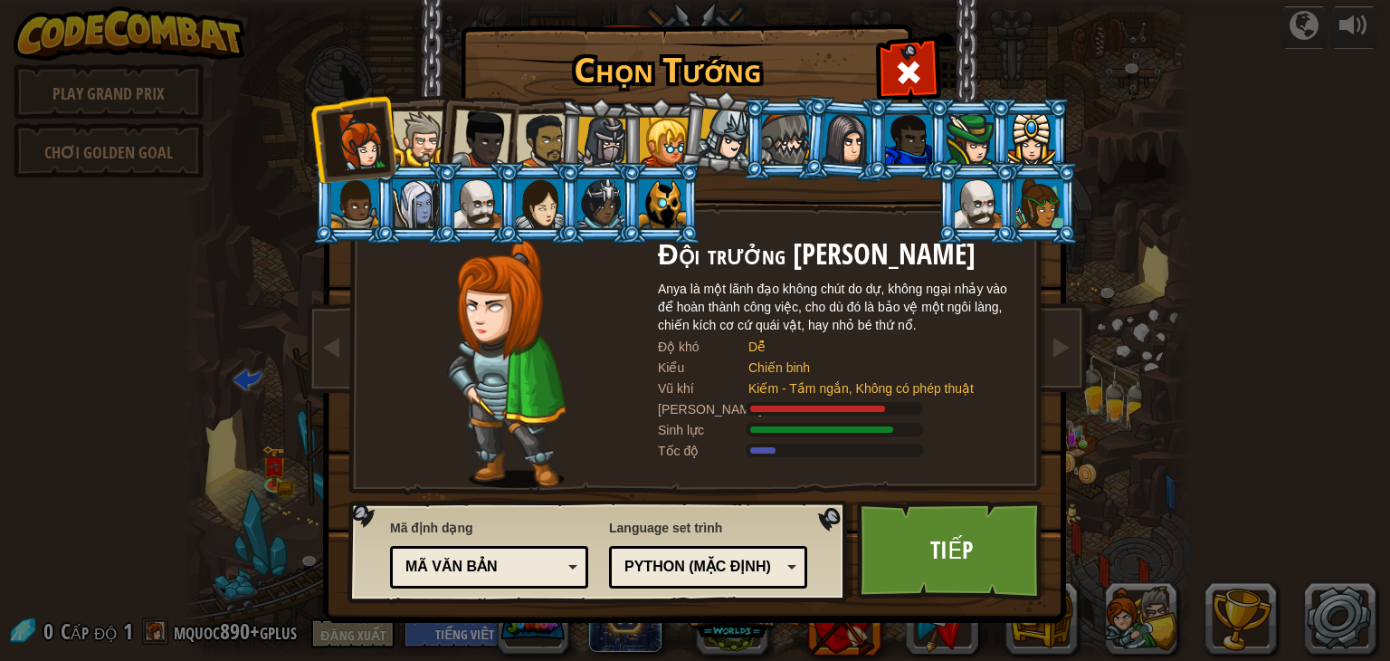
click at [788, 564] on div "Python (Mặc định)" at bounding box center [708, 567] width 175 height 28
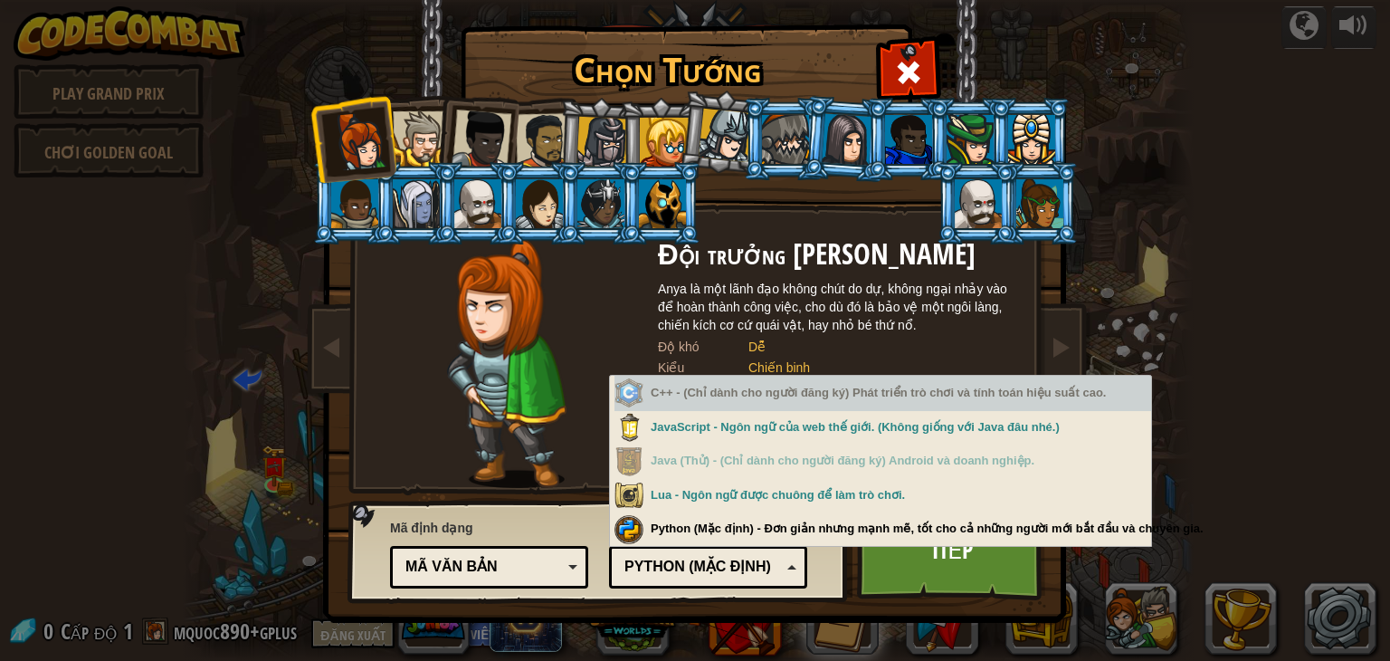
click at [915, 400] on div "C++ - (Chỉ dành cho người đăng ký) Phát triển trò chơi và tính toán hiệu suất c…" at bounding box center [883, 393] width 537 height 35
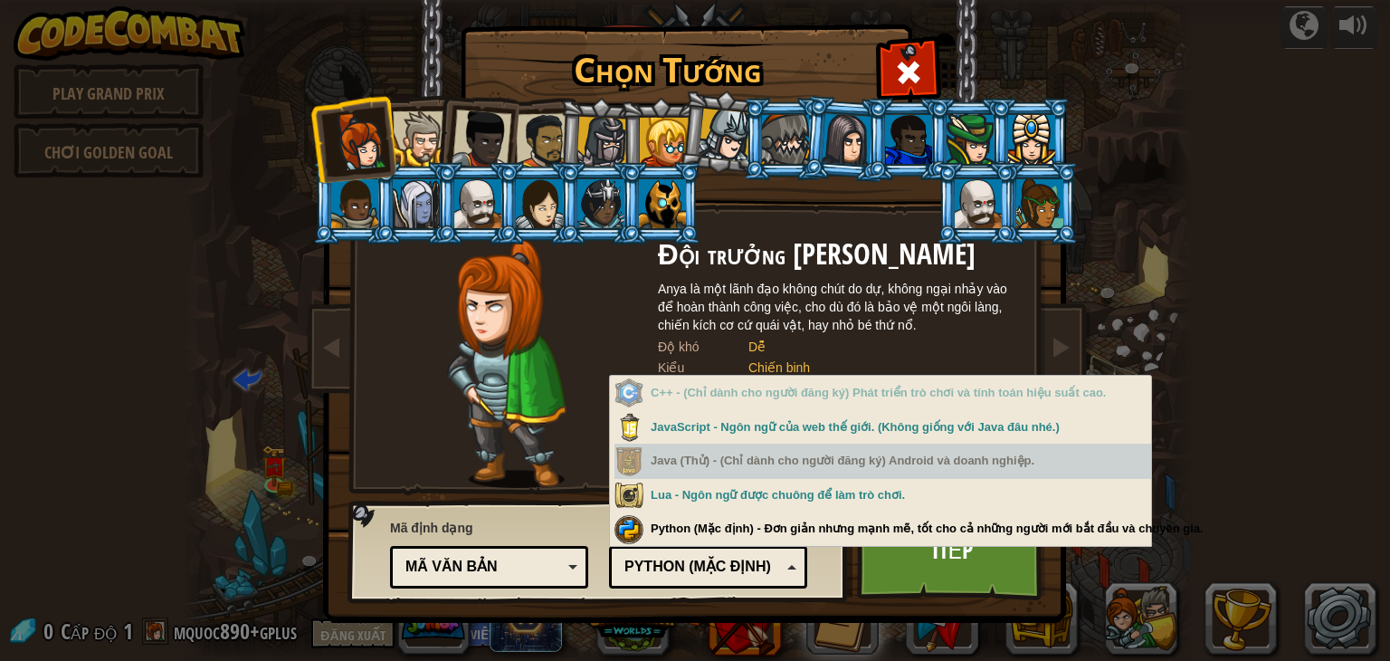
click at [424, 406] on div at bounding box center [507, 363] width 302 height 249
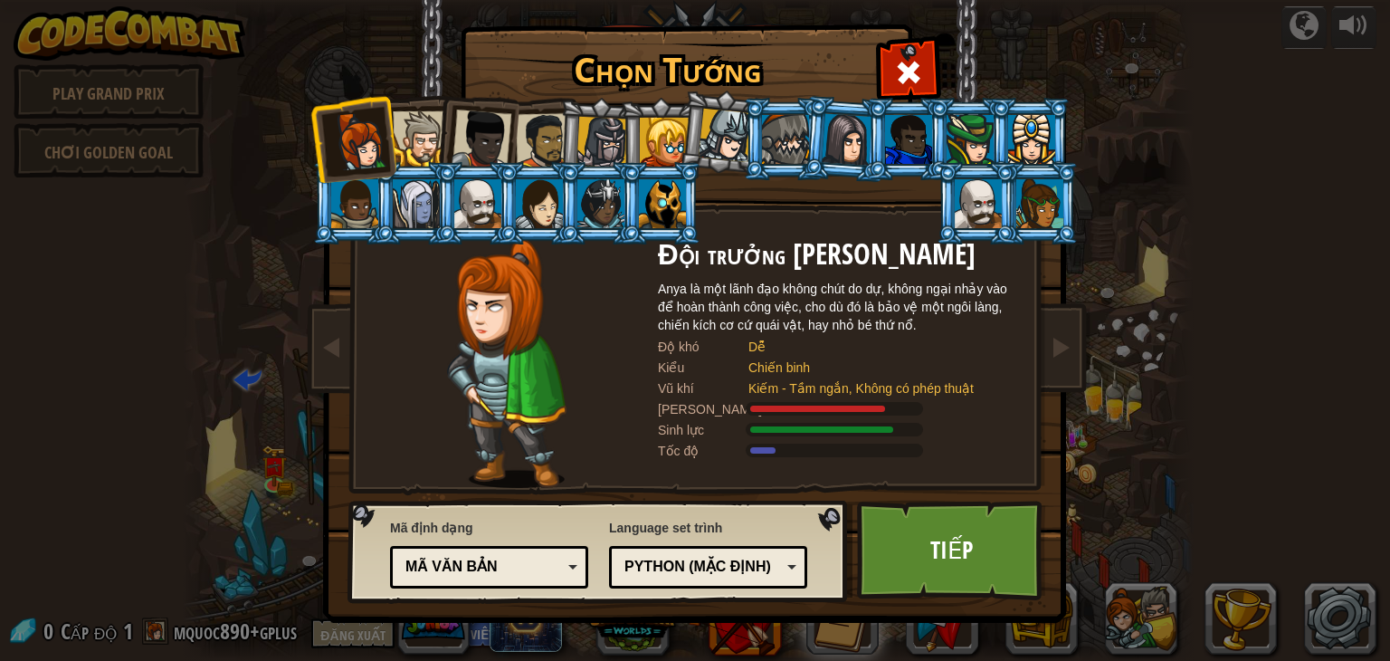
click at [530, 573] on div "Mã văn bản" at bounding box center [484, 567] width 157 height 21
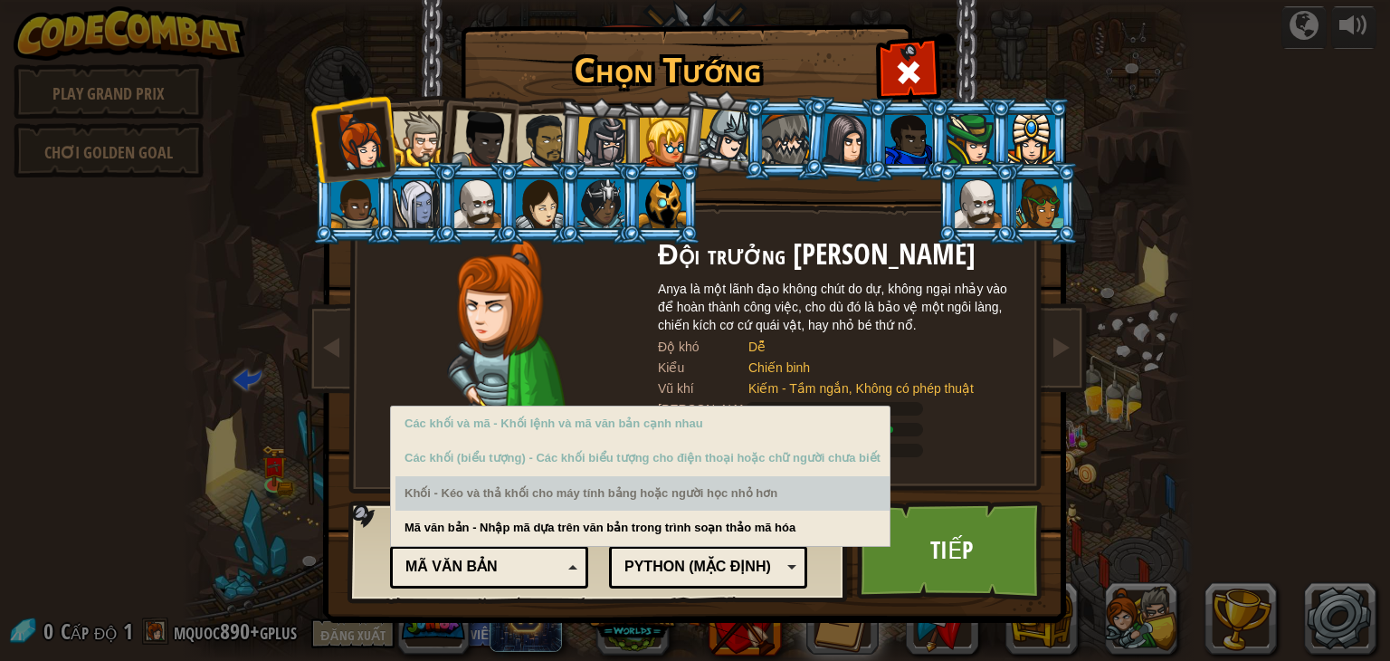
click at [610, 468] on div "Các khối (biểu tượng) - Các khối biểu tượng cho điện thoại hoặc chữ người chưa …" at bounding box center [643, 458] width 494 height 35
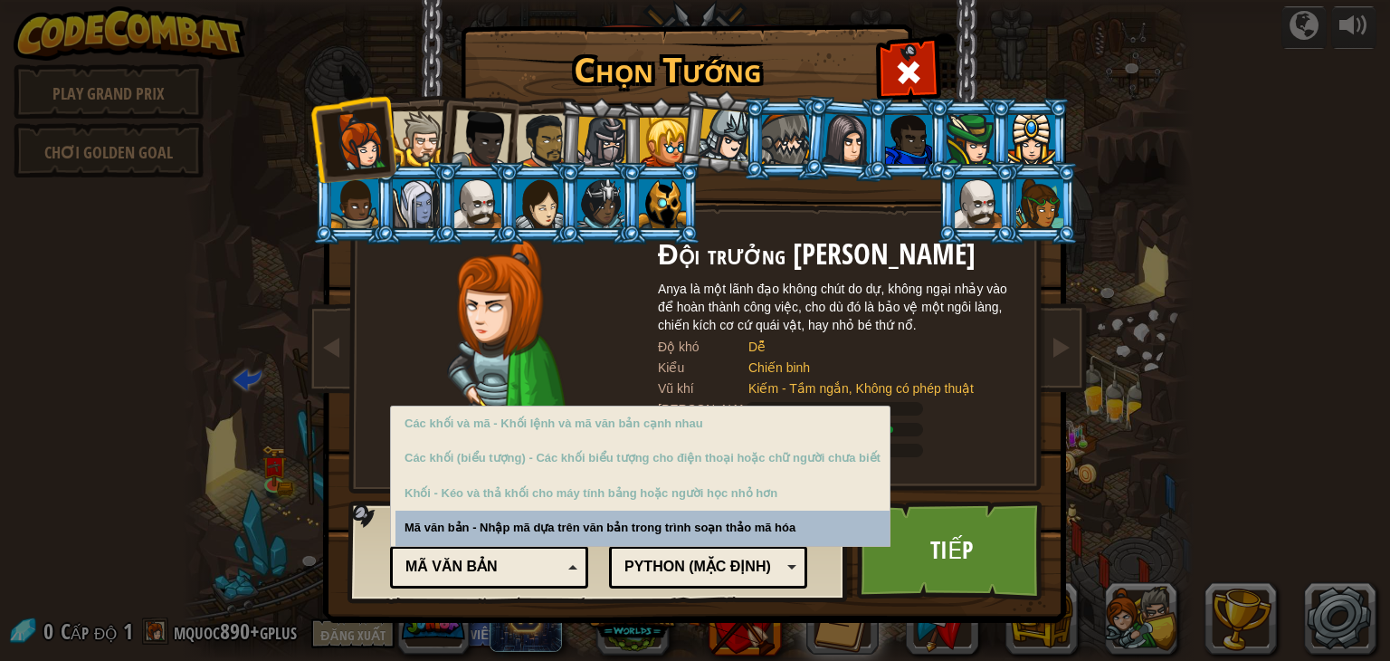
click at [600, 528] on div "Mã định dạng Mã văn bản Các khối và mã Khối Các khối (biểu tượng) Mã văn bản Cá…" at bounding box center [599, 551] width 490 height 92
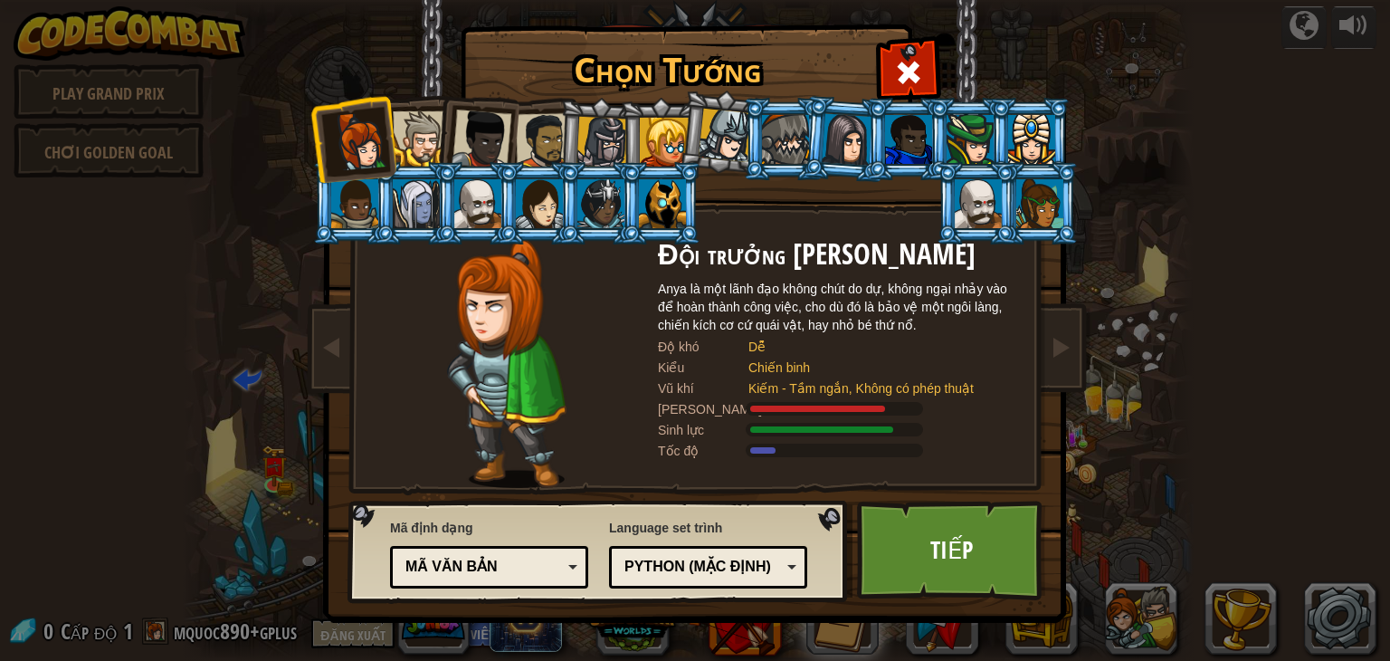
click at [826, 149] on div at bounding box center [847, 139] width 51 height 52
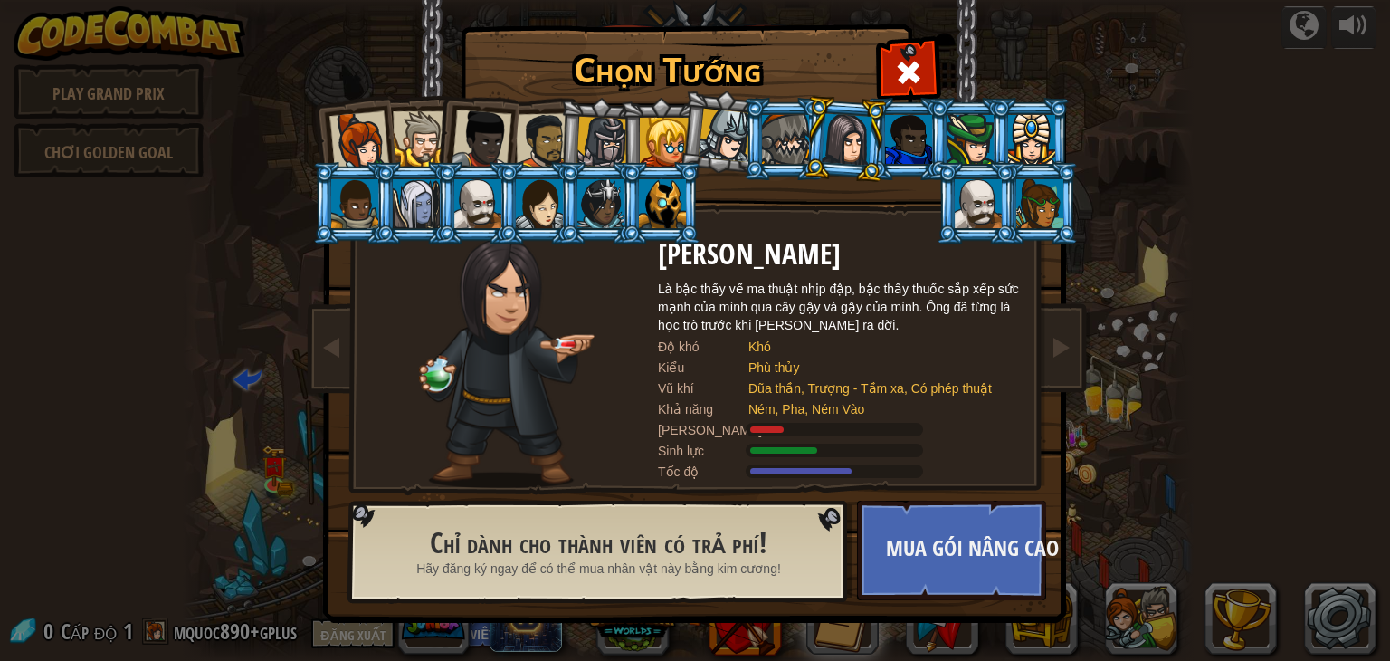
click at [443, 148] on li at bounding box center [476, 135] width 89 height 89
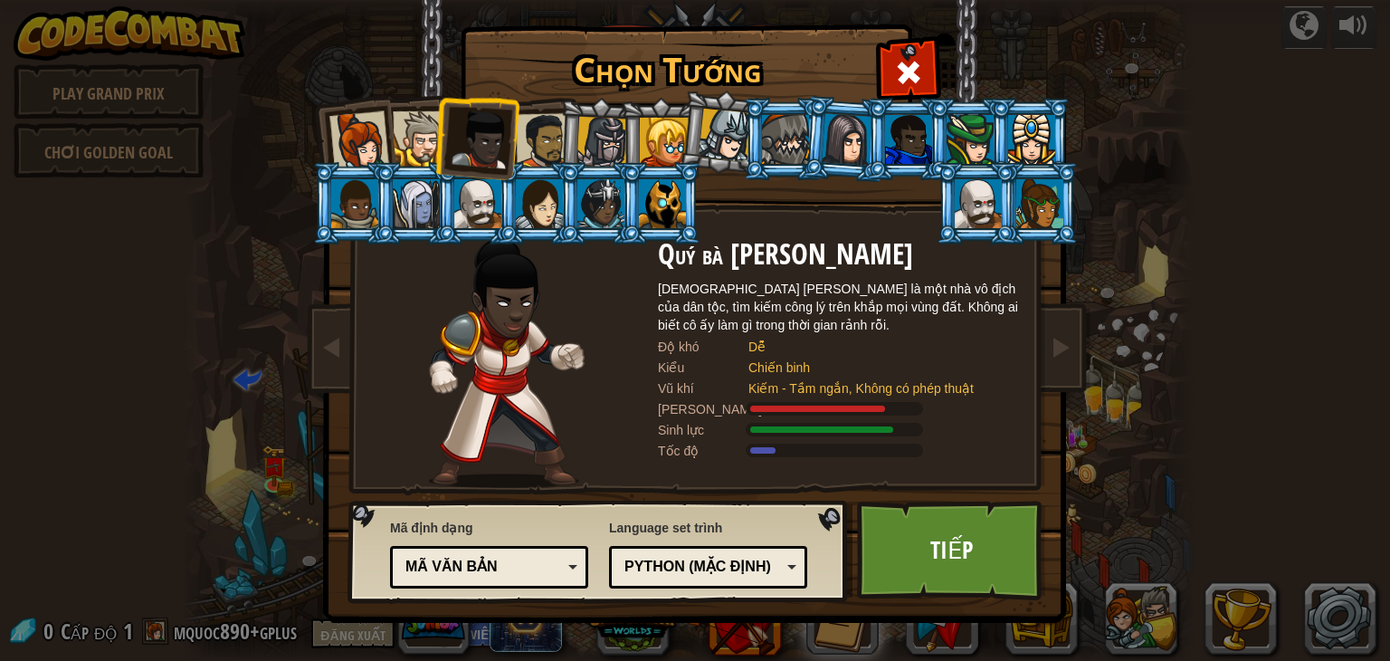
drag, startPoint x: 666, startPoint y: 584, endPoint x: 655, endPoint y: 573, distance: 15.4
click at [668, 584] on div "Python (Mặc định) JavaScript Lua C++ Java (Thử) Python (Mặc định)" at bounding box center [708, 567] width 198 height 43
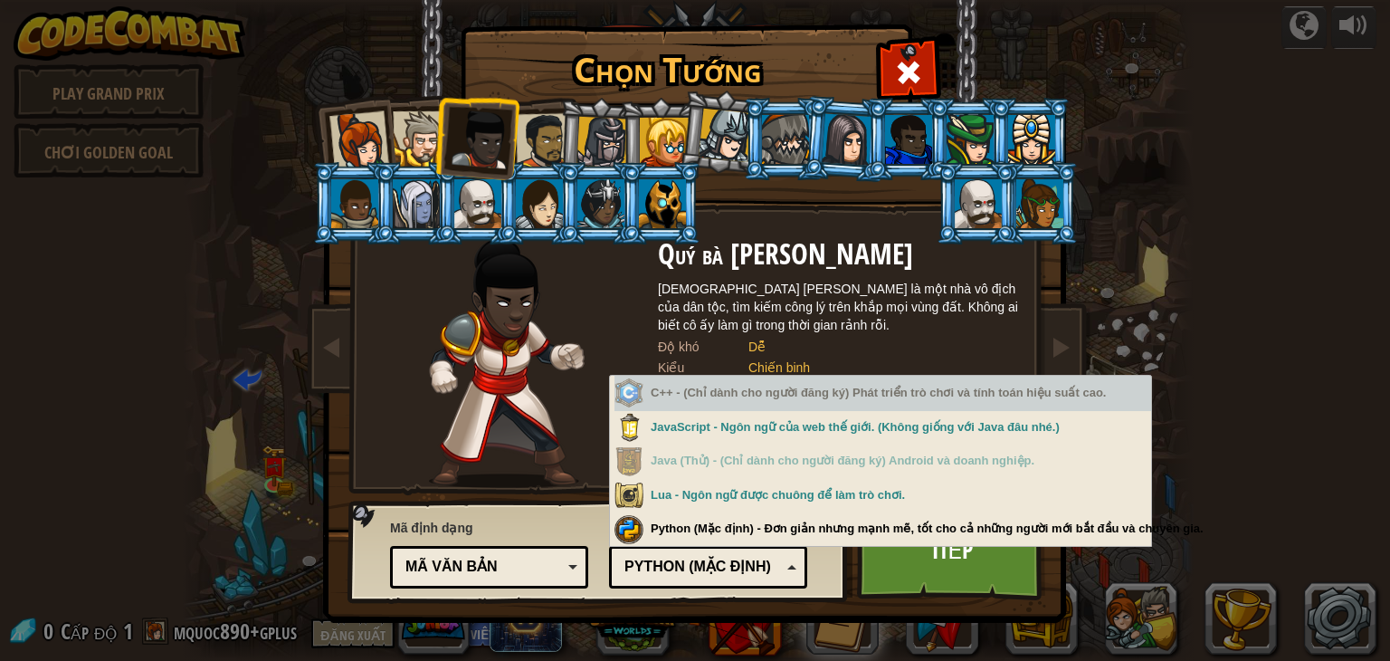
click at [1112, 277] on div "Chọn Tướng 0 Đội trưởng [PERSON_NAME] là một lãnh đạo không chút do dự, không n…" at bounding box center [695, 330] width 1390 height 661
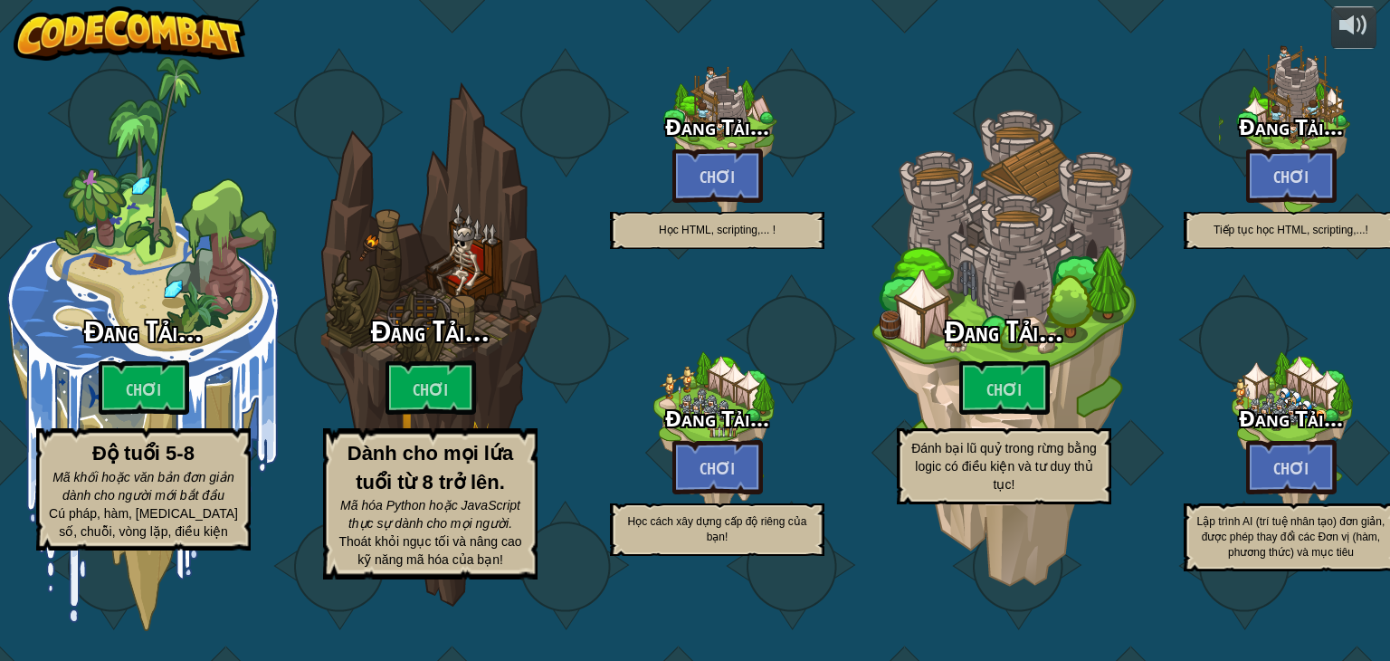
select select "vi"
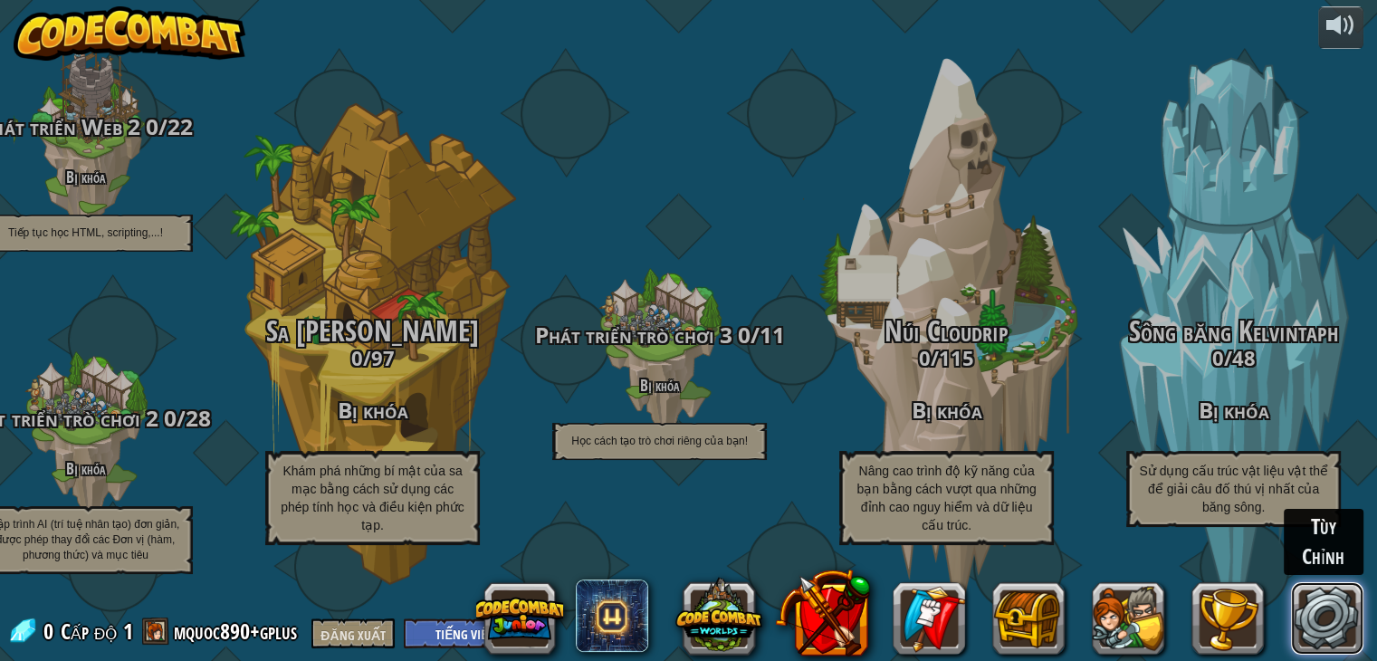
click at [1361, 599] on link at bounding box center [1327, 618] width 72 height 72
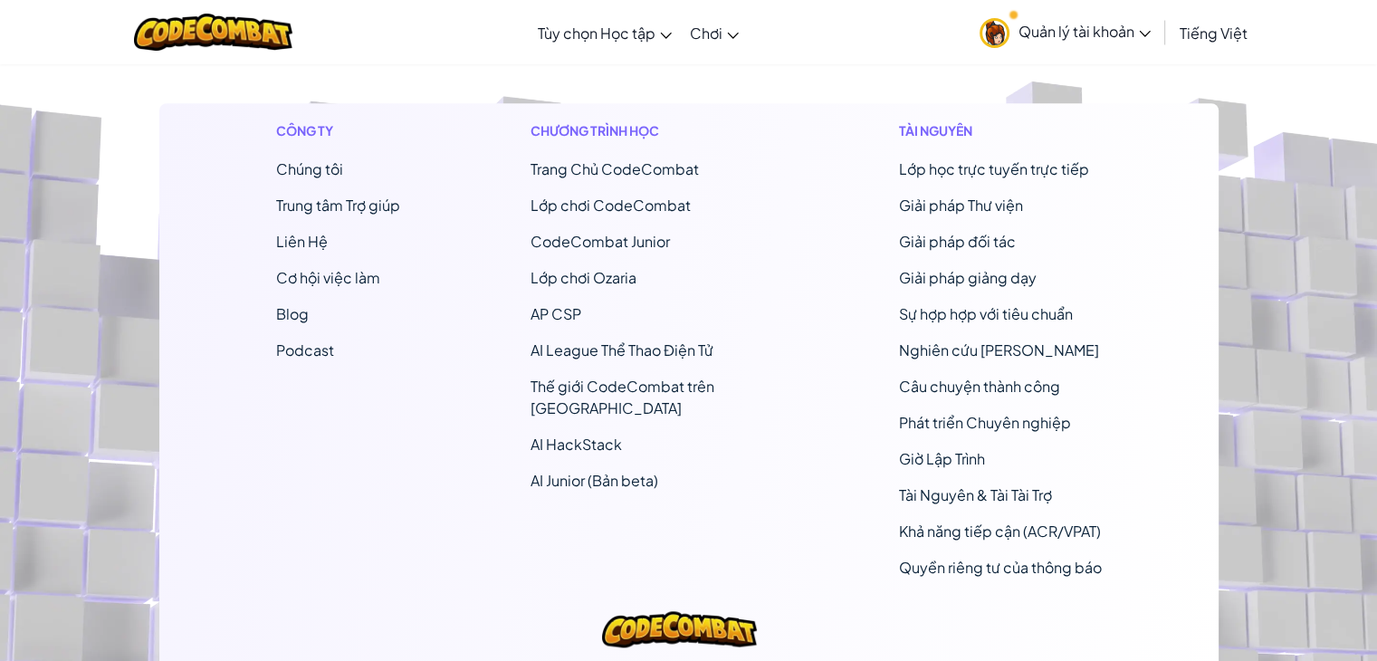
scroll to position [1810, 0]
